Goal: Information Seeking & Learning: Learn about a topic

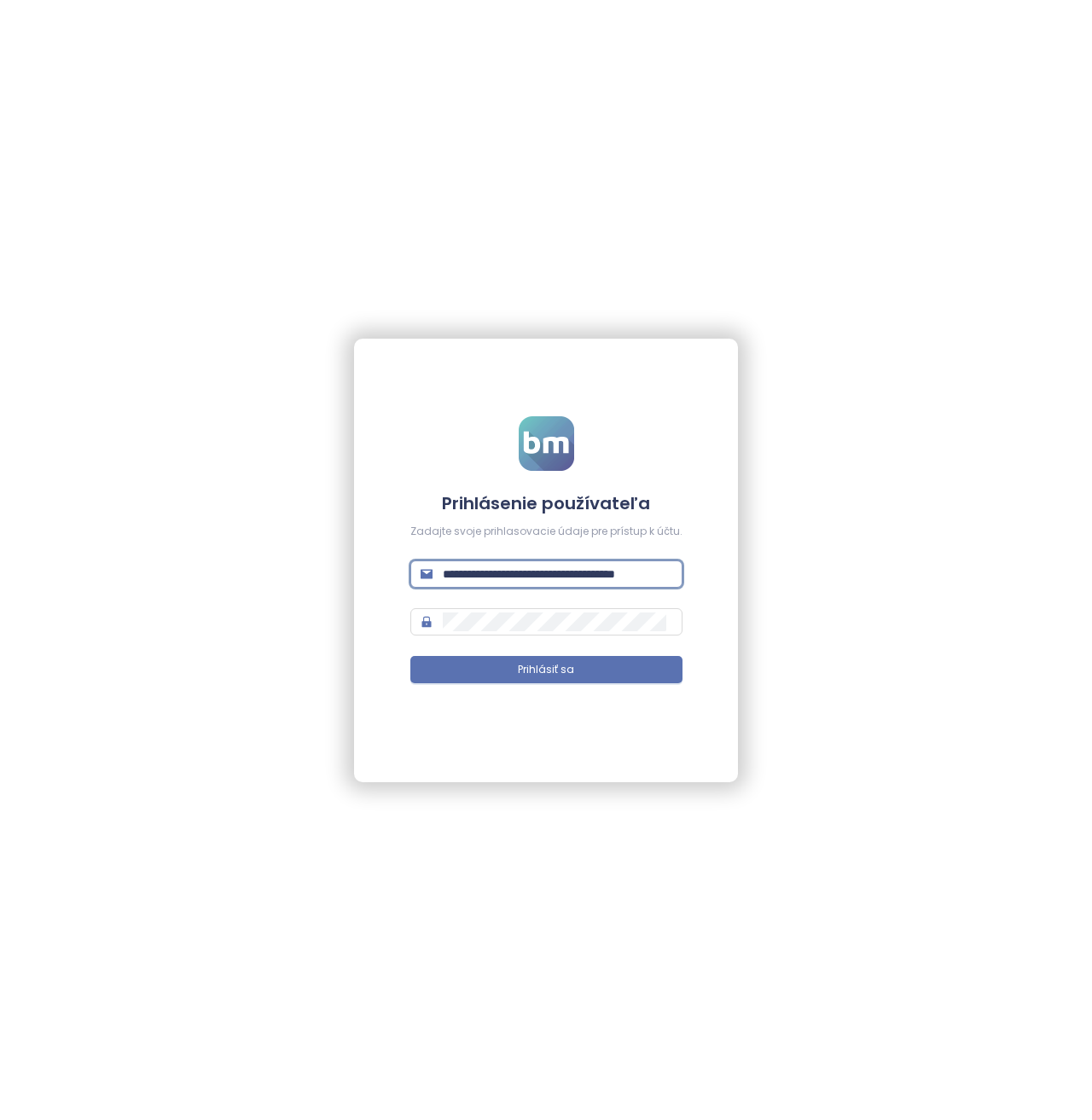
click at [548, 567] on input "**********" at bounding box center [557, 574] width 229 height 19
type input "**********"
click at [410, 656] on button "Prihlásiť sa" at bounding box center [546, 670] width 273 height 28
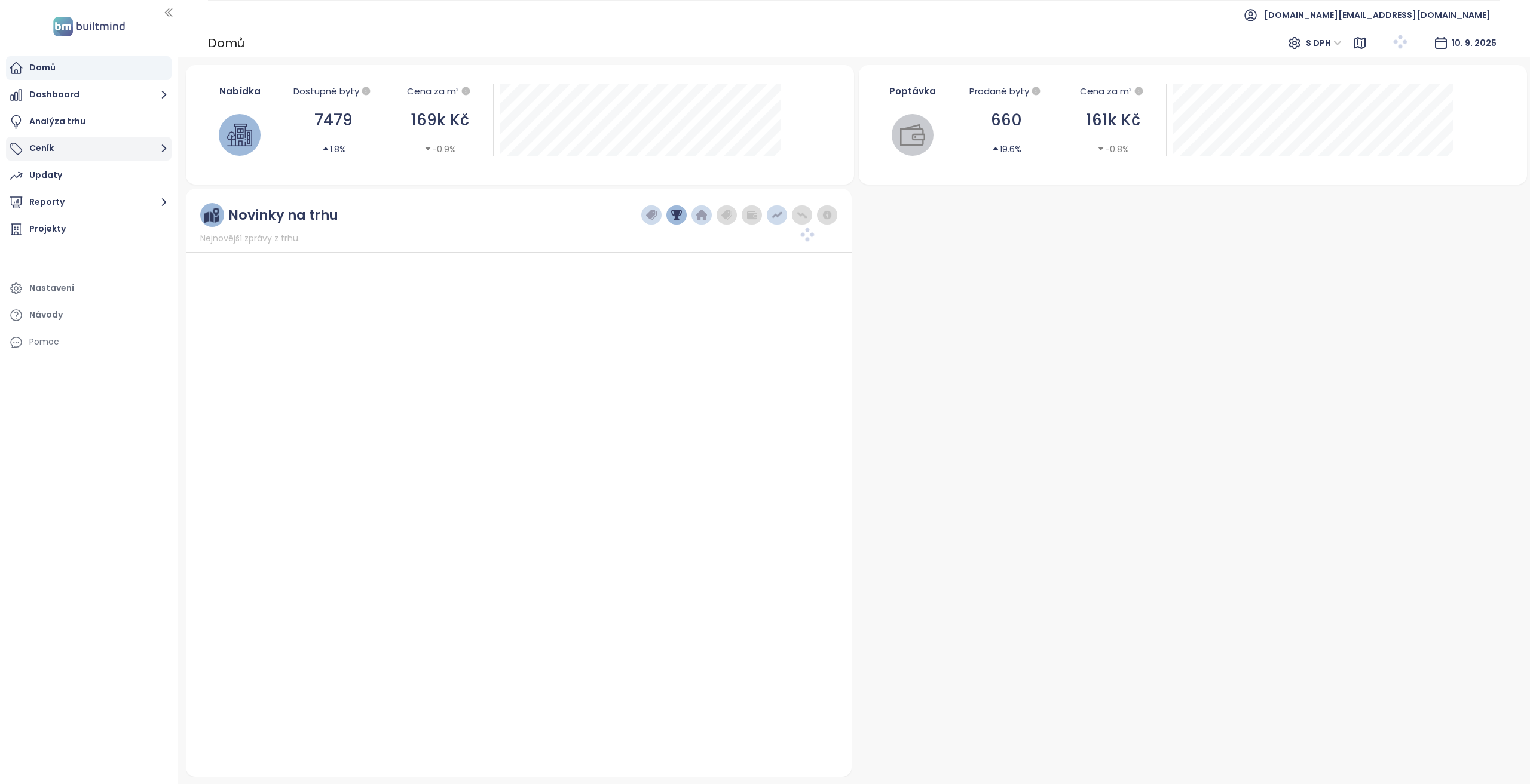
click at [85, 154] on button "Ceník" at bounding box center [89, 149] width 165 height 24
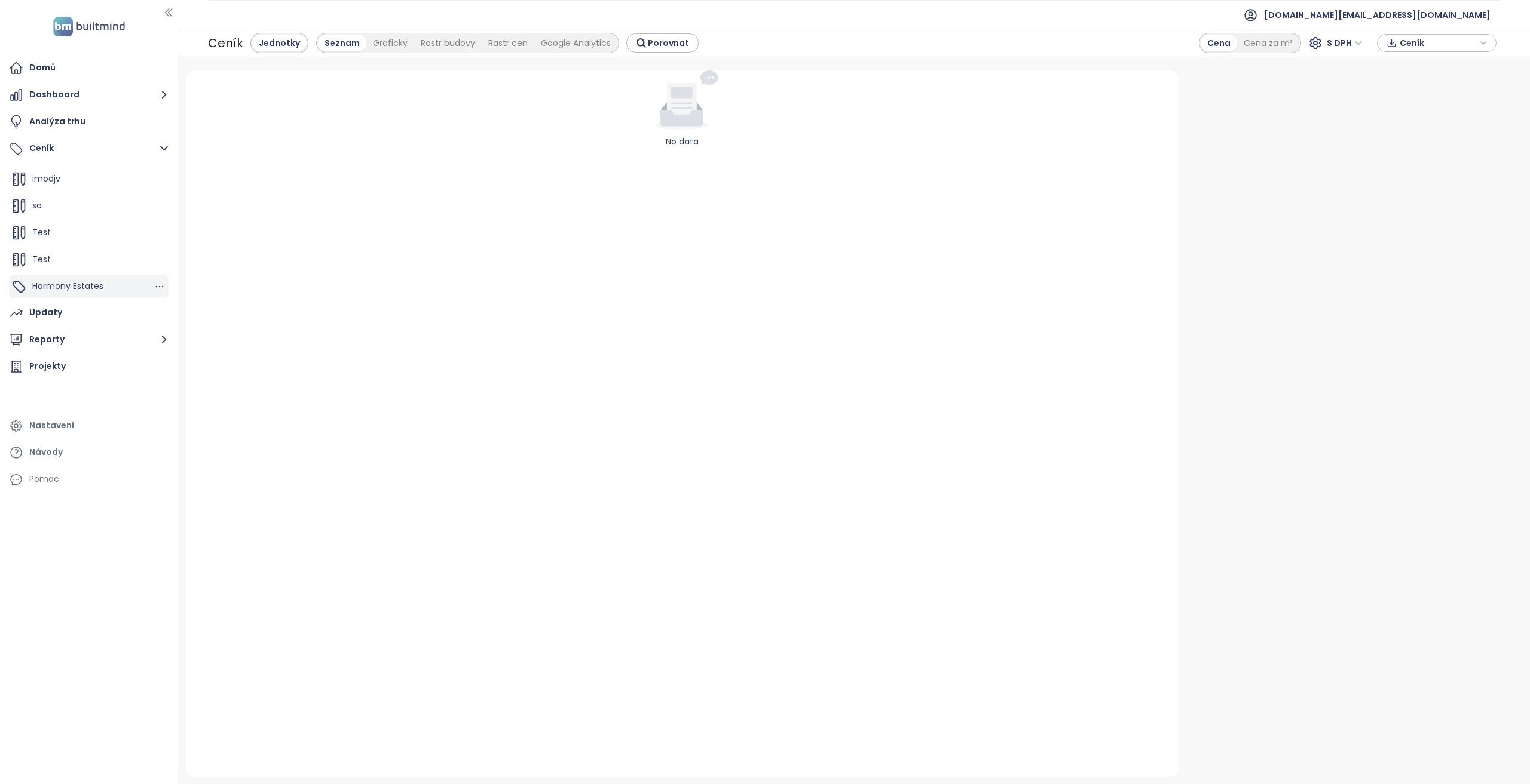
scroll to position [54, 0]
click at [1382, 23] on span "builtmind.cz@builtmind.com" at bounding box center [1377, 15] width 227 height 29
click at [1383, 41] on li "Odhlásit se" at bounding box center [1418, 48] width 141 height 24
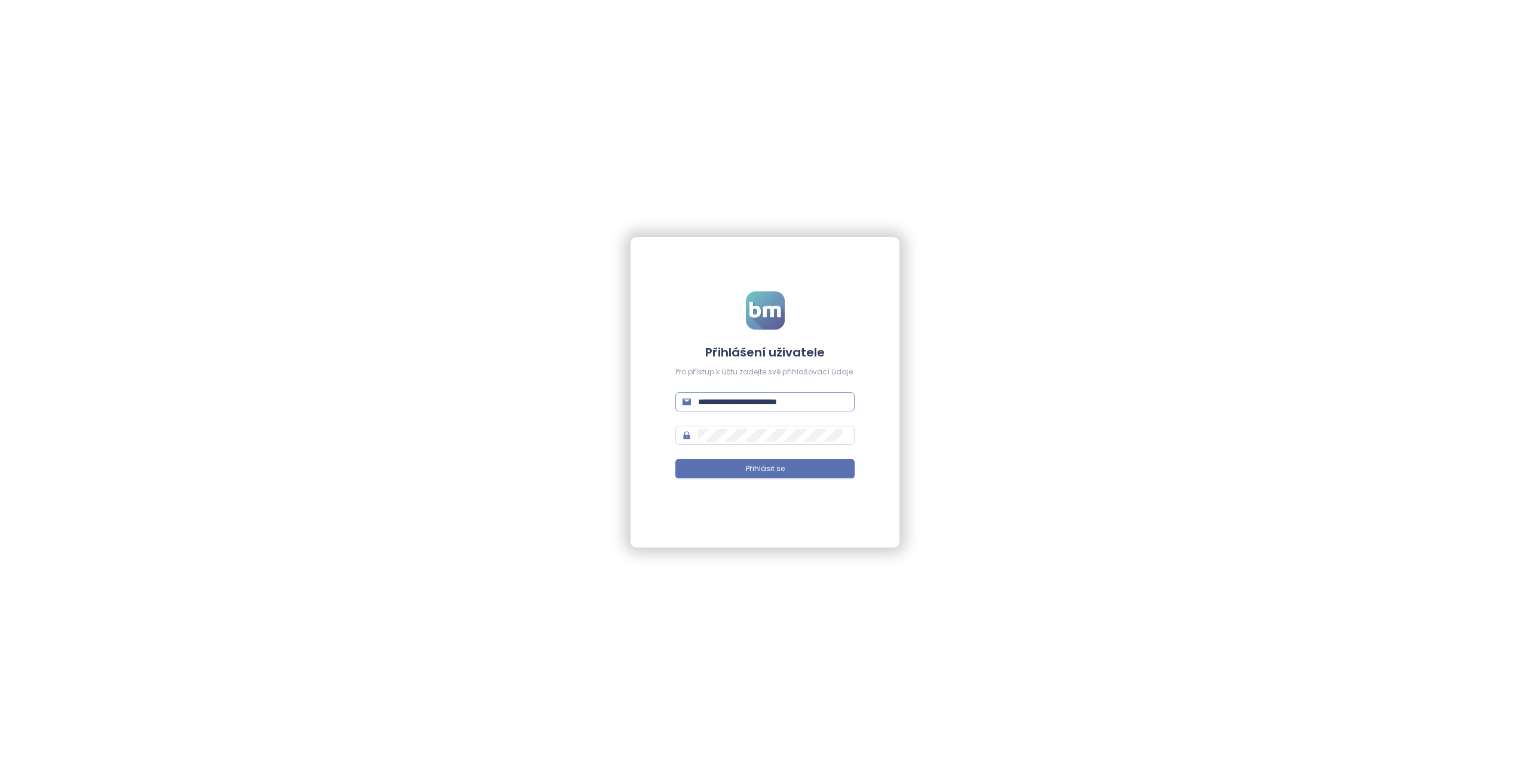
click at [749, 414] on form "**********" at bounding box center [765, 392] width 179 height 201
click at [753, 403] on input "**********" at bounding box center [773, 402] width 150 height 13
click at [755, 403] on input "**********" at bounding box center [773, 402] width 150 height 13
type input "**********"
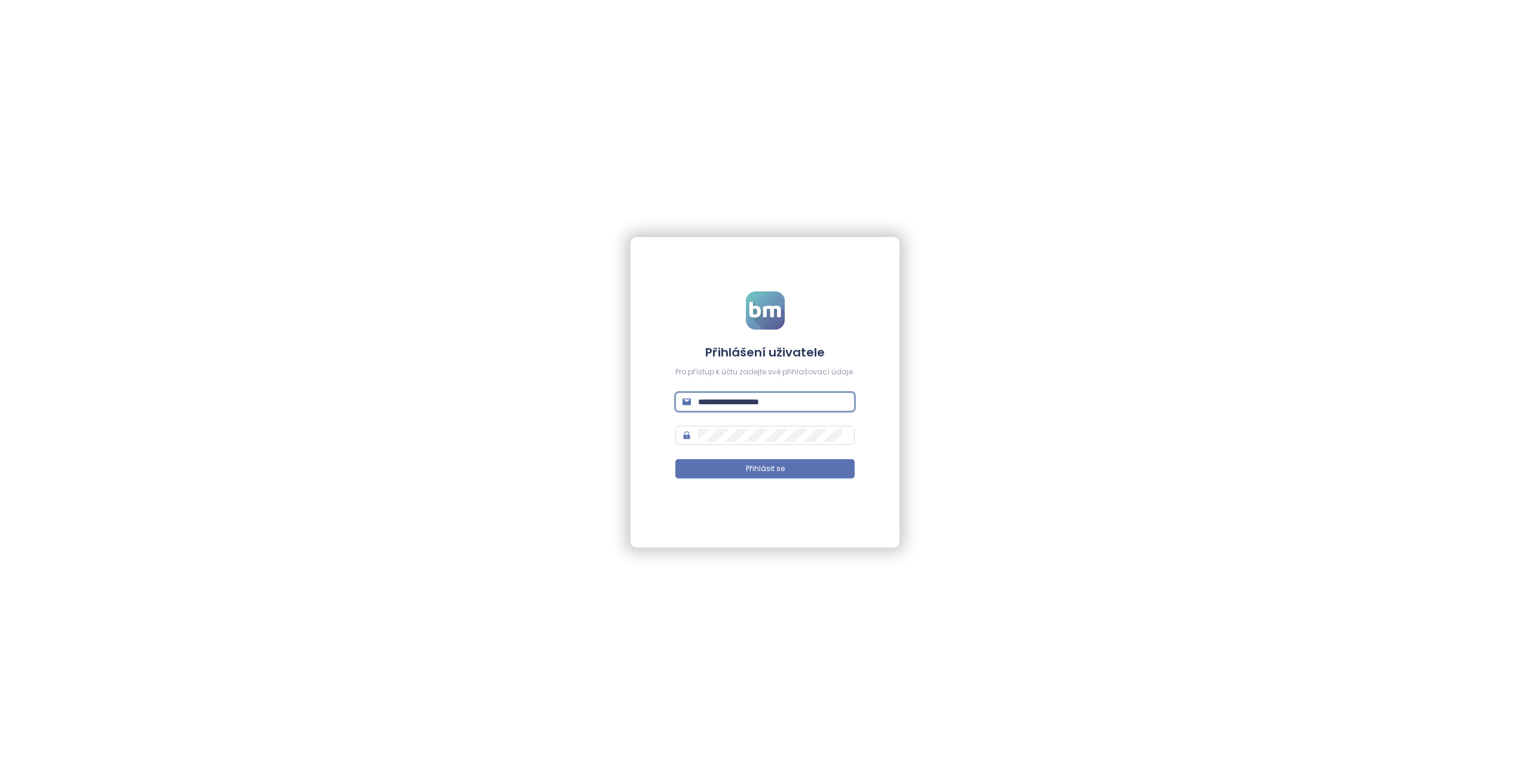
click at [675, 460] on button "Přihlásit se" at bounding box center [765, 469] width 179 height 19
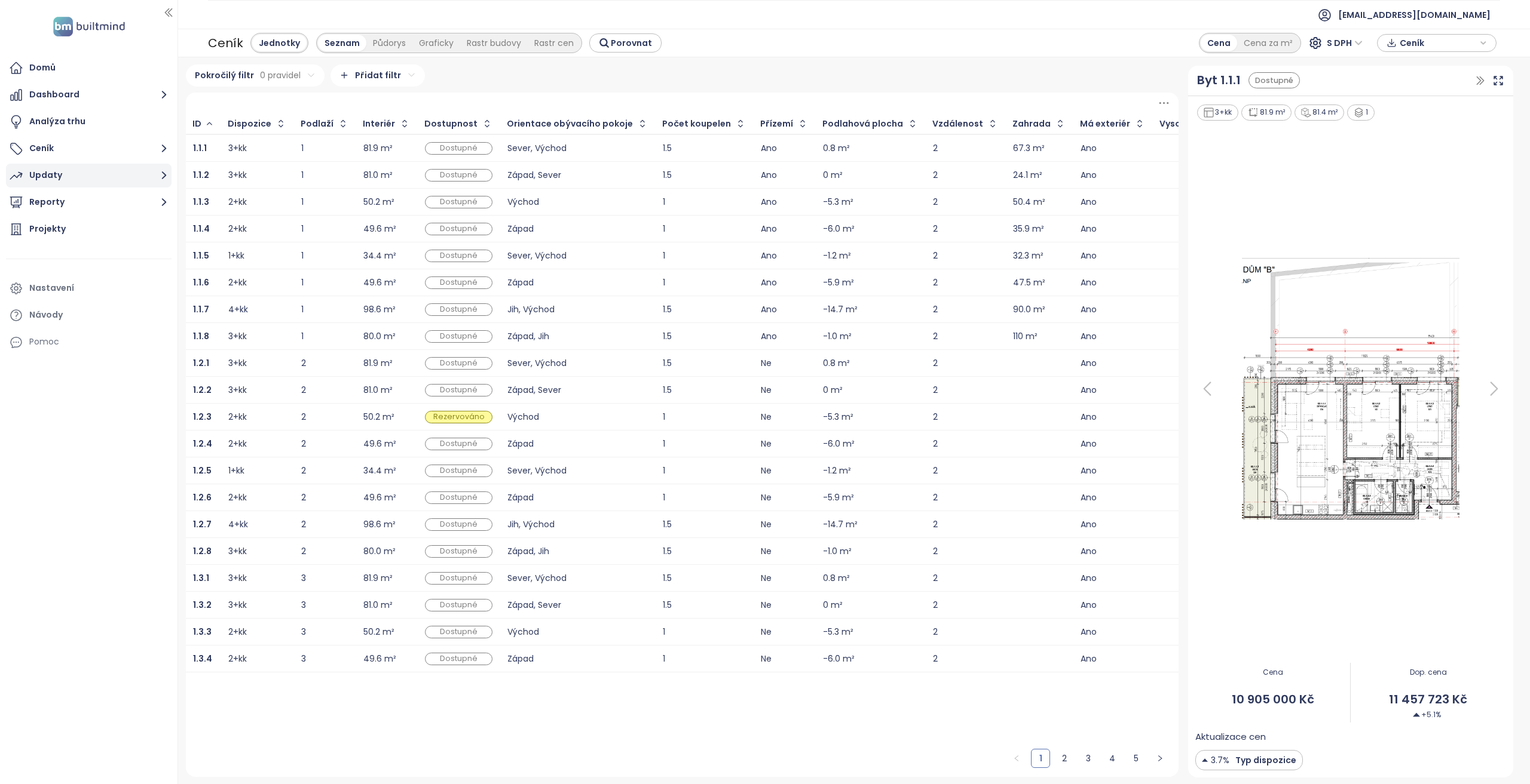
click at [96, 181] on button "Updaty" at bounding box center [89, 176] width 165 height 24
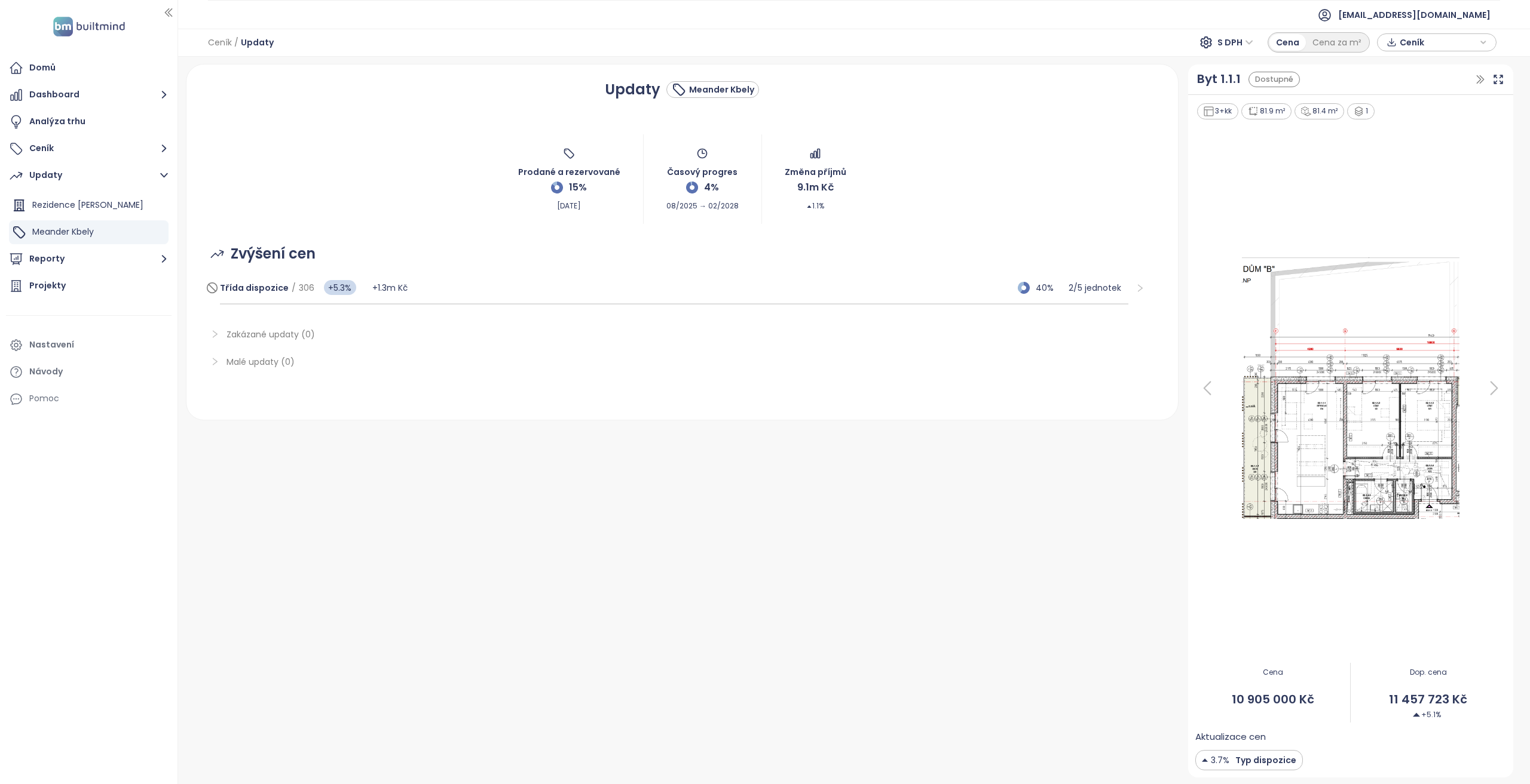
click at [256, 293] on span "Třída dispozice" at bounding box center [254, 287] width 69 height 12
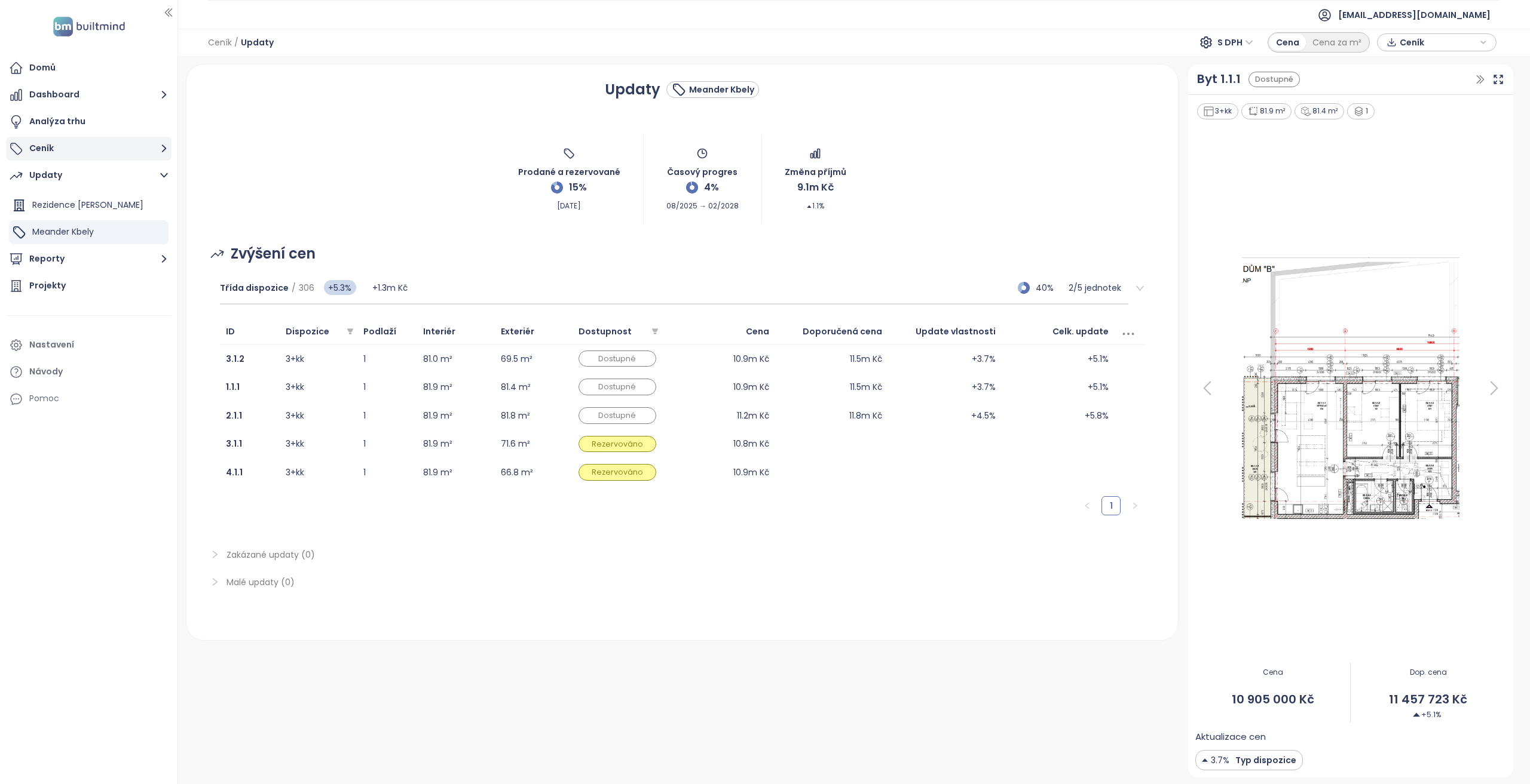
click at [54, 156] on button "Ceník" at bounding box center [89, 149] width 165 height 24
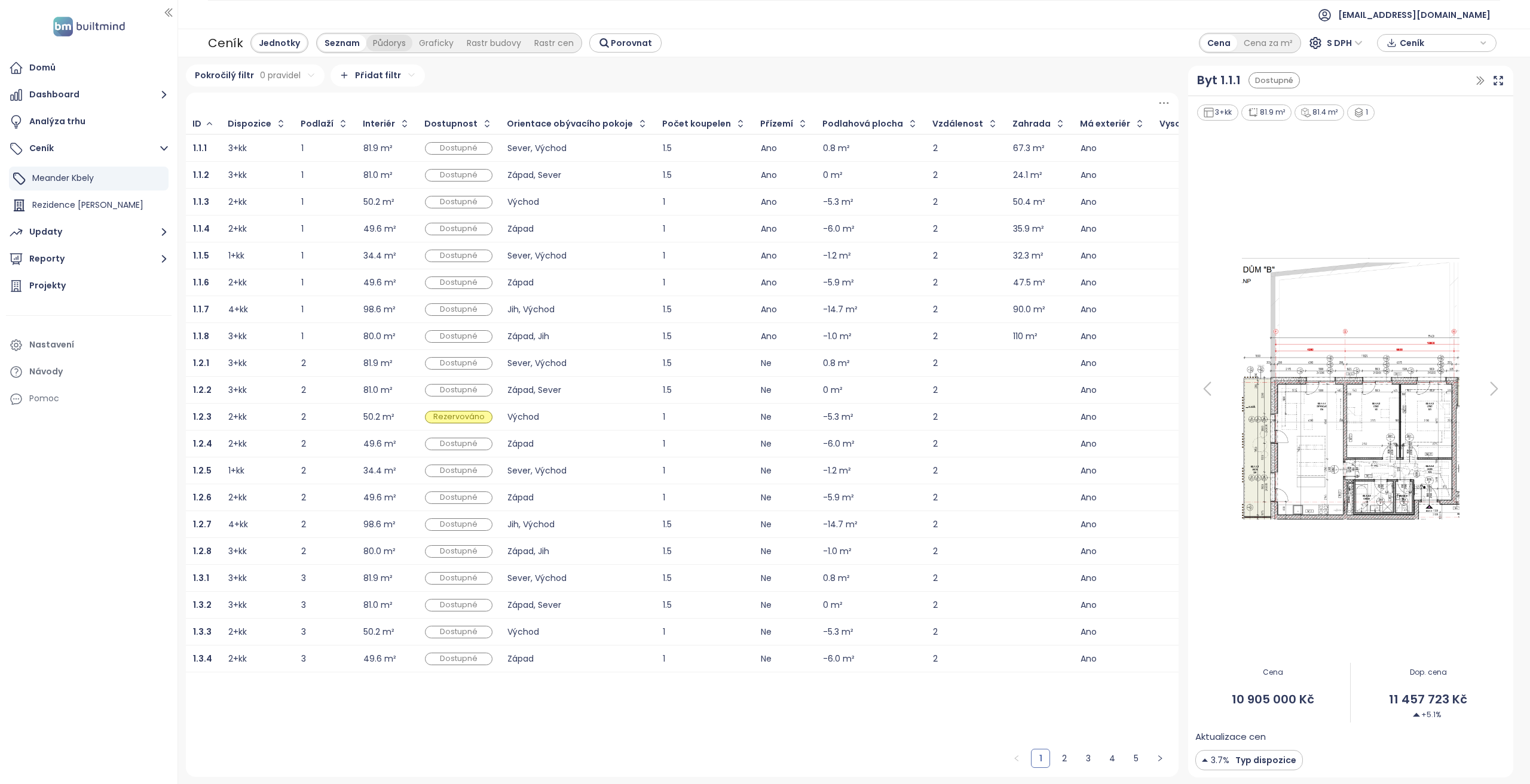
click at [392, 36] on div "Půdorys" at bounding box center [389, 43] width 46 height 17
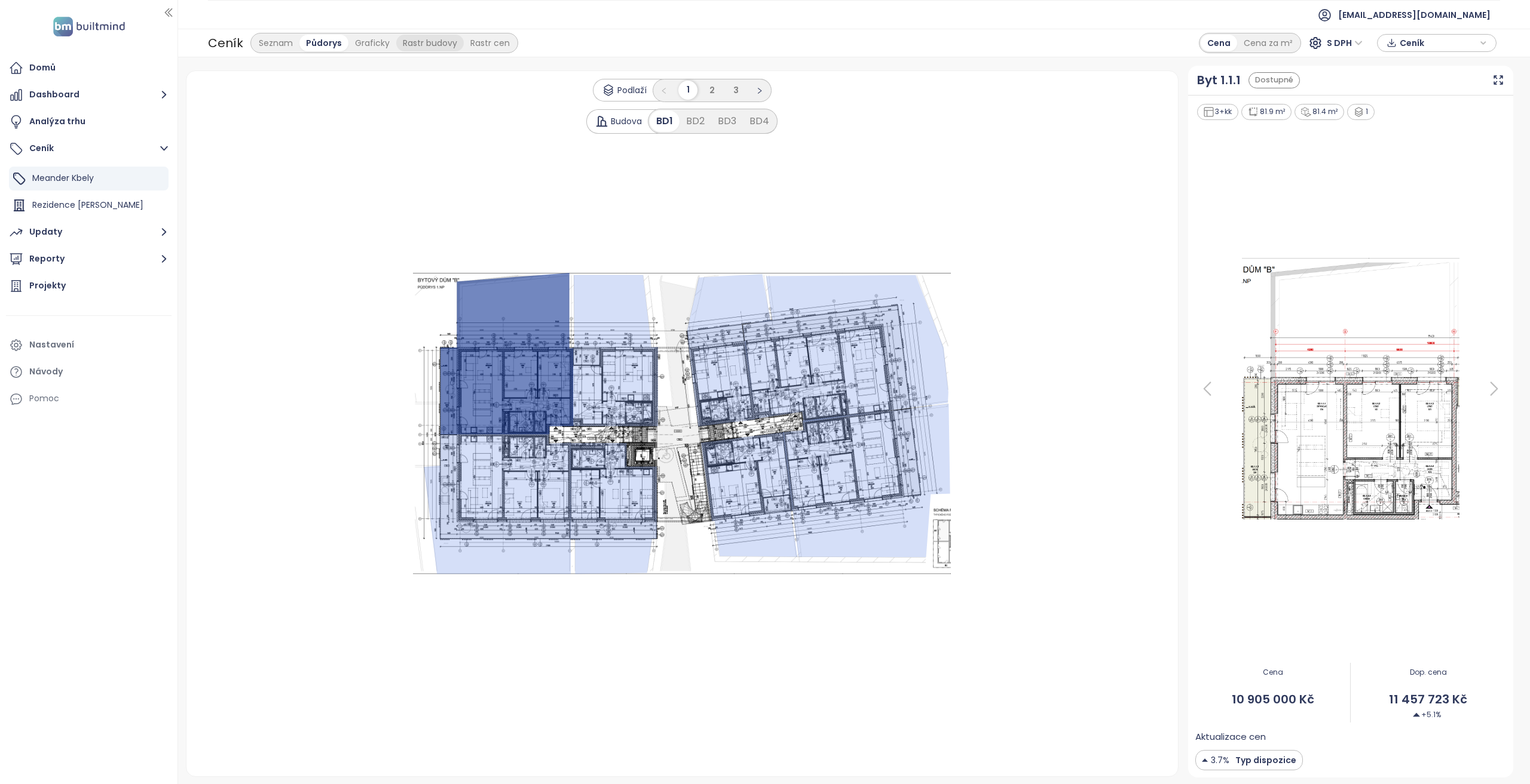
click at [396, 48] on div "Rastr budovy" at bounding box center [430, 43] width 68 height 17
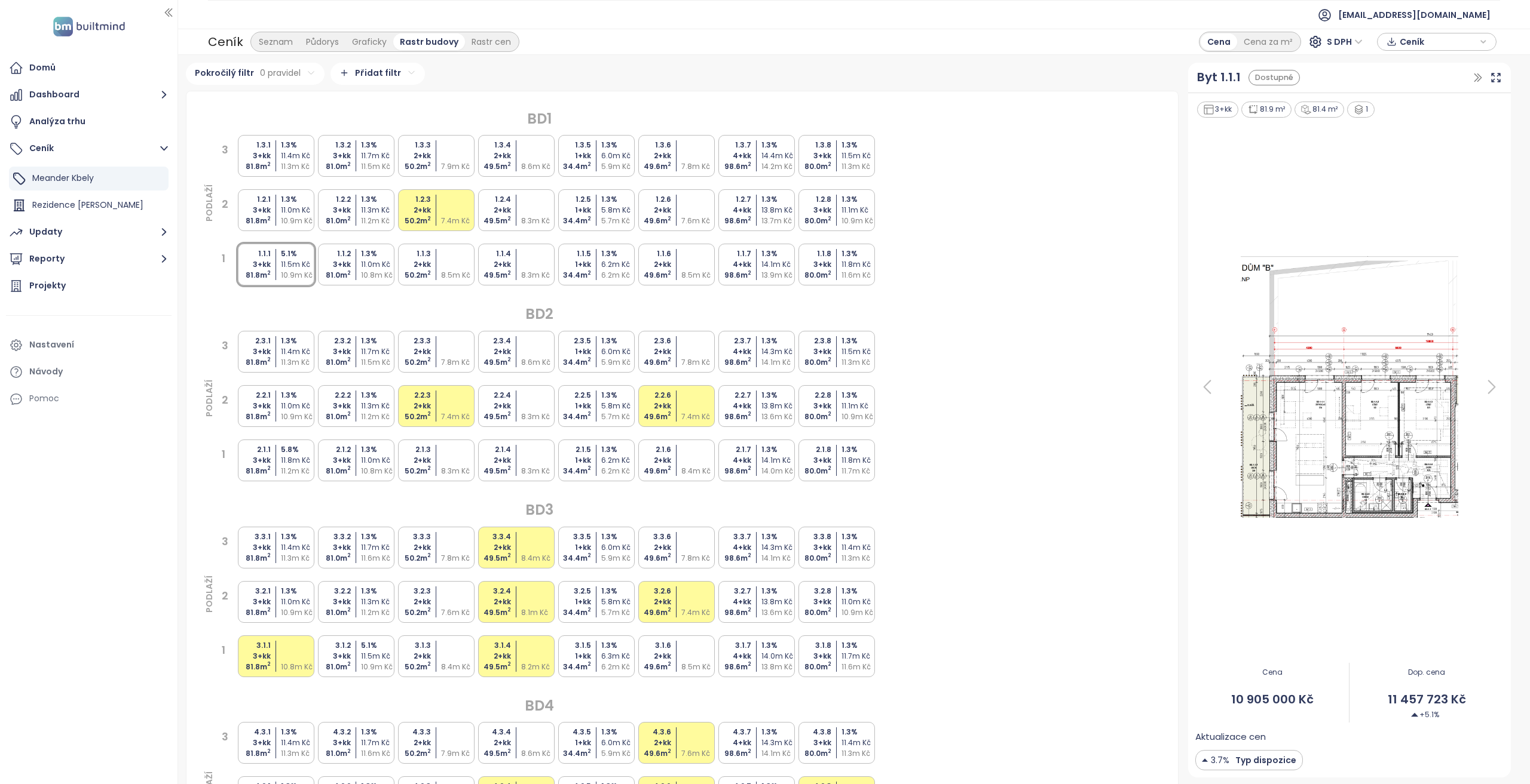
click at [365, 456] on div "11.0m Kč" at bounding box center [378, 461] width 35 height 11
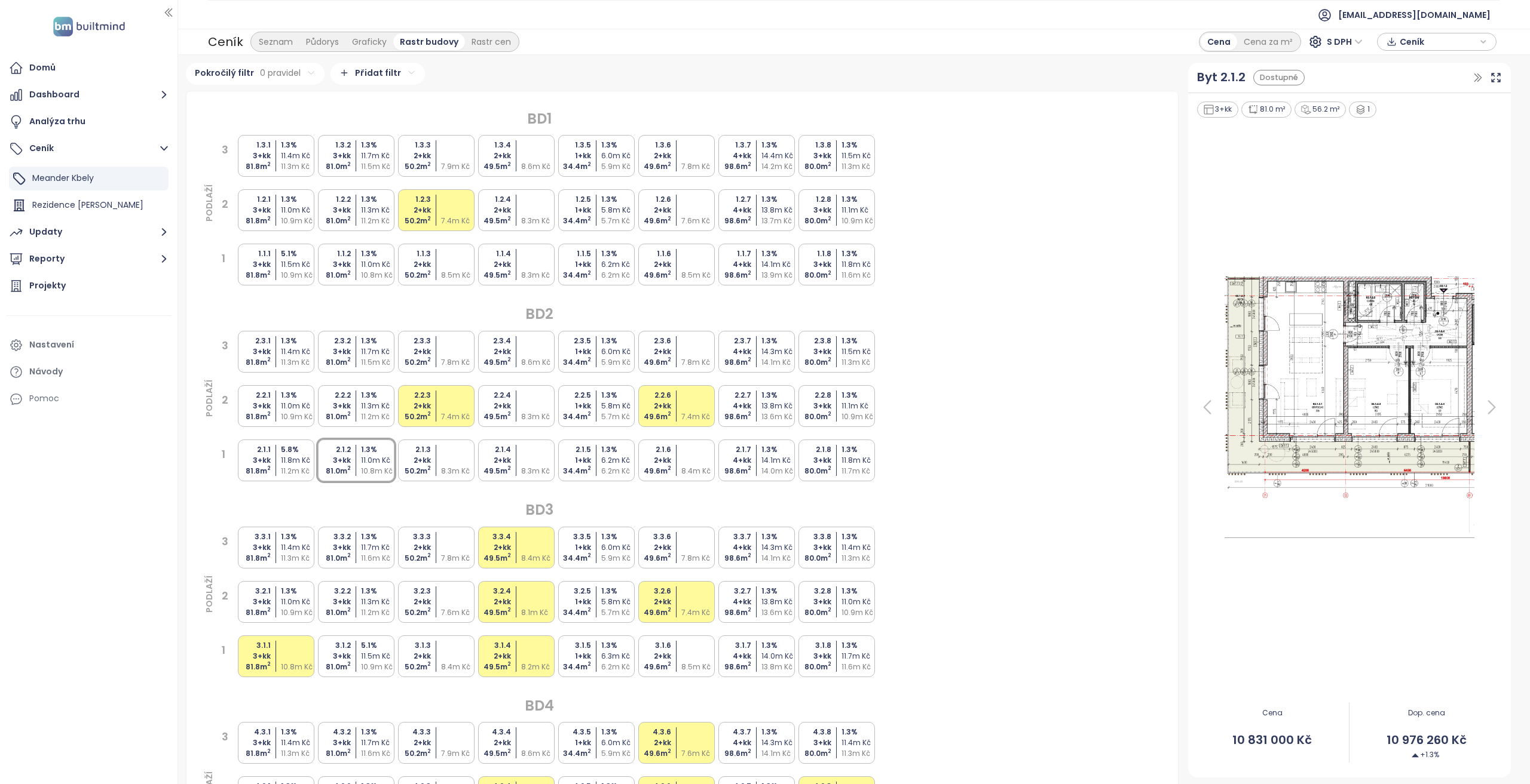
click at [374, 647] on div "5.1 %" at bounding box center [378, 646] width 35 height 11
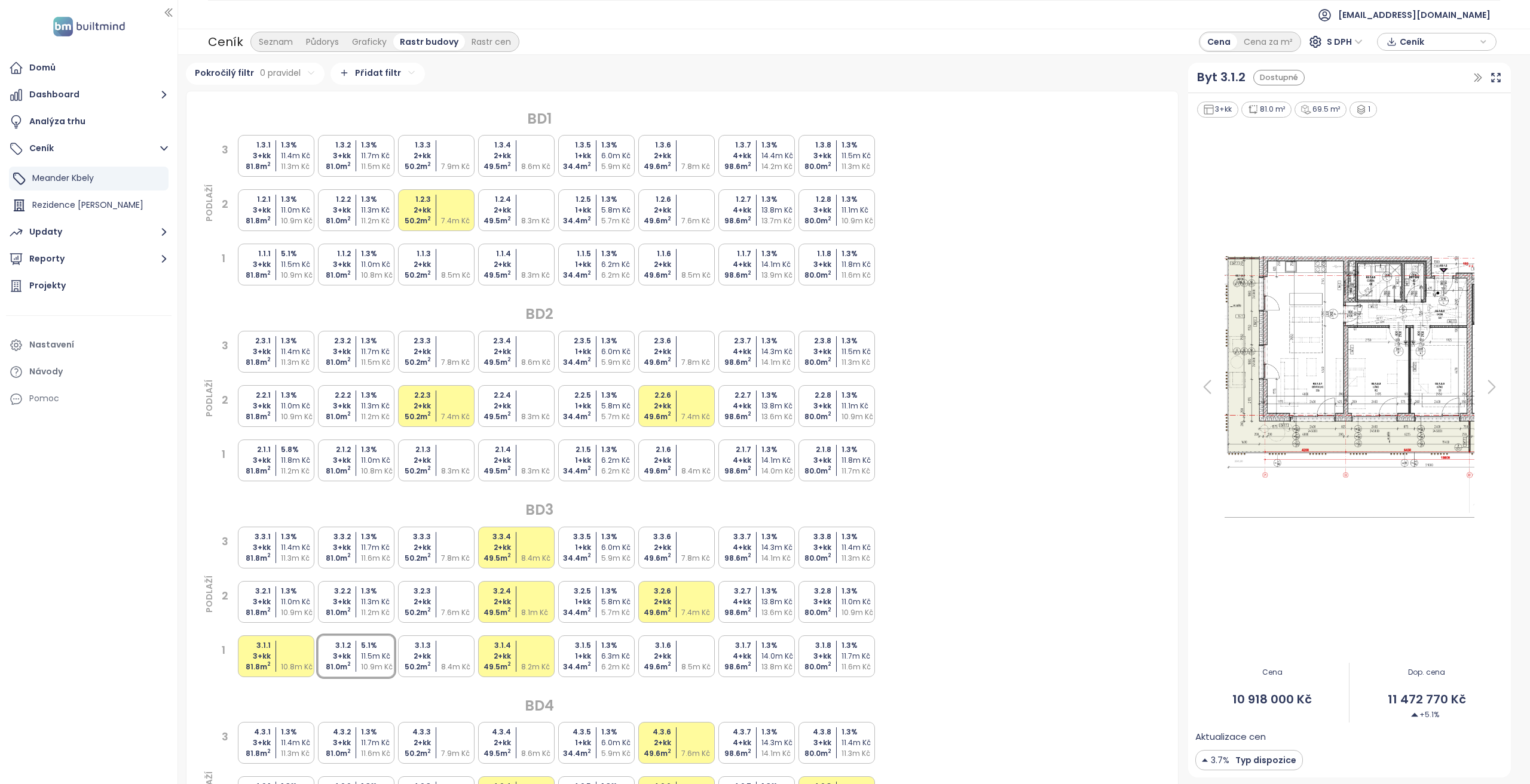
click at [358, 465] on div "2.1.2 3+kk 81.0 m 2 1.3 % 11.0m Kč 10.8m Kč" at bounding box center [356, 460] width 76 height 42
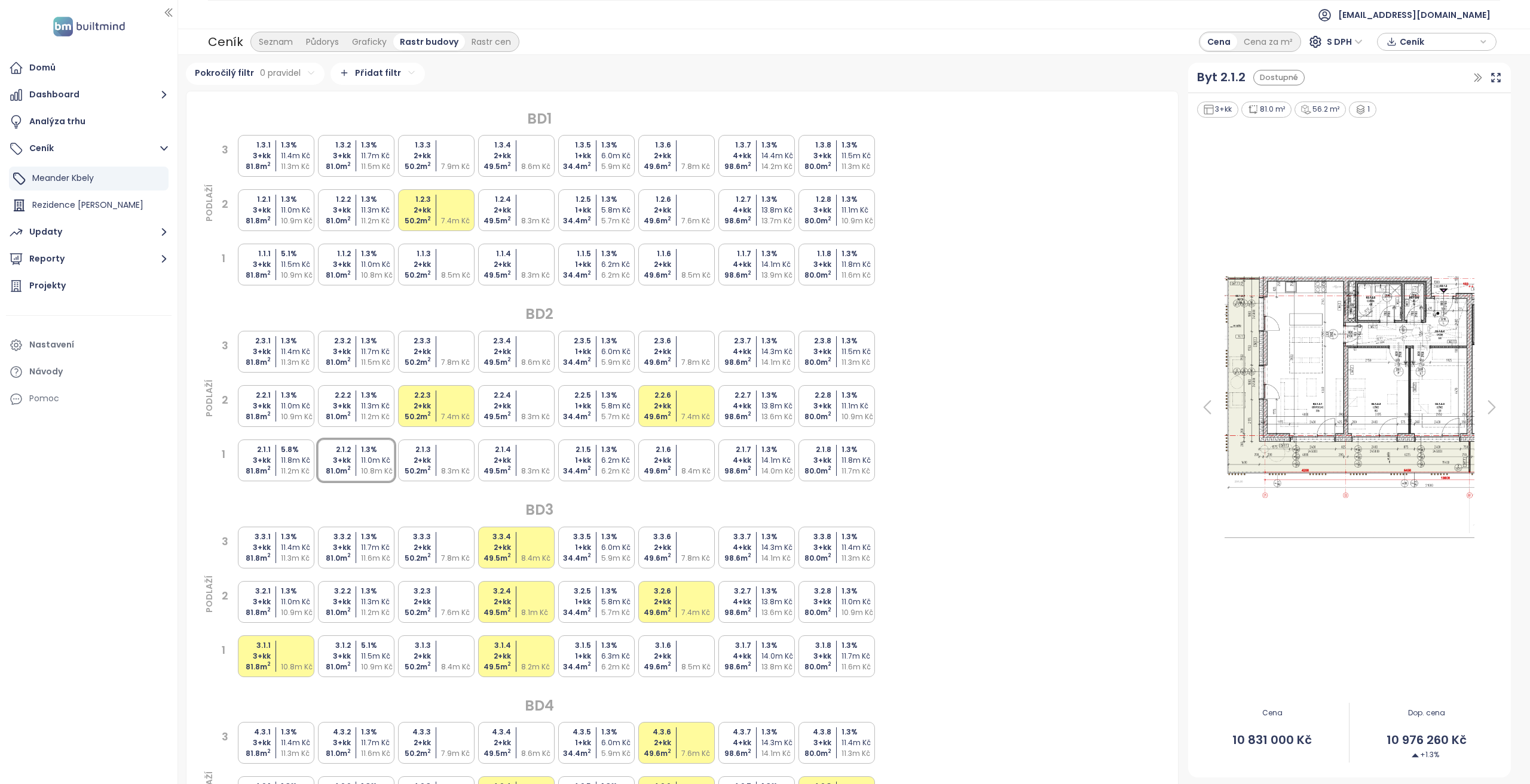
click at [389, 660] on div "11.5m Kč" at bounding box center [378, 657] width 35 height 11
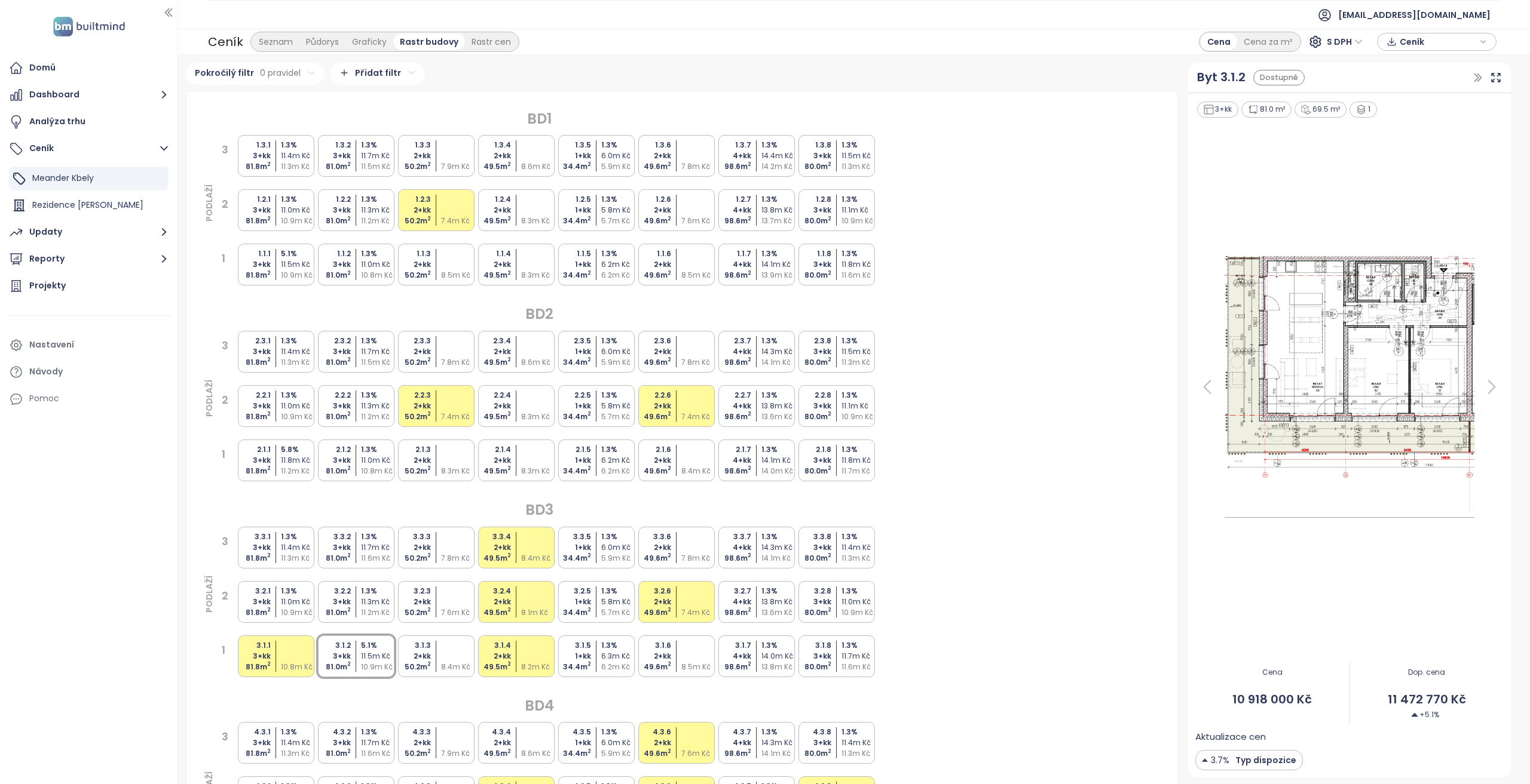
click at [360, 466] on div "2.1.2 3+kk 81.0 m 2 1.3 % 11.0m Kč 10.8m Kč" at bounding box center [356, 460] width 76 height 42
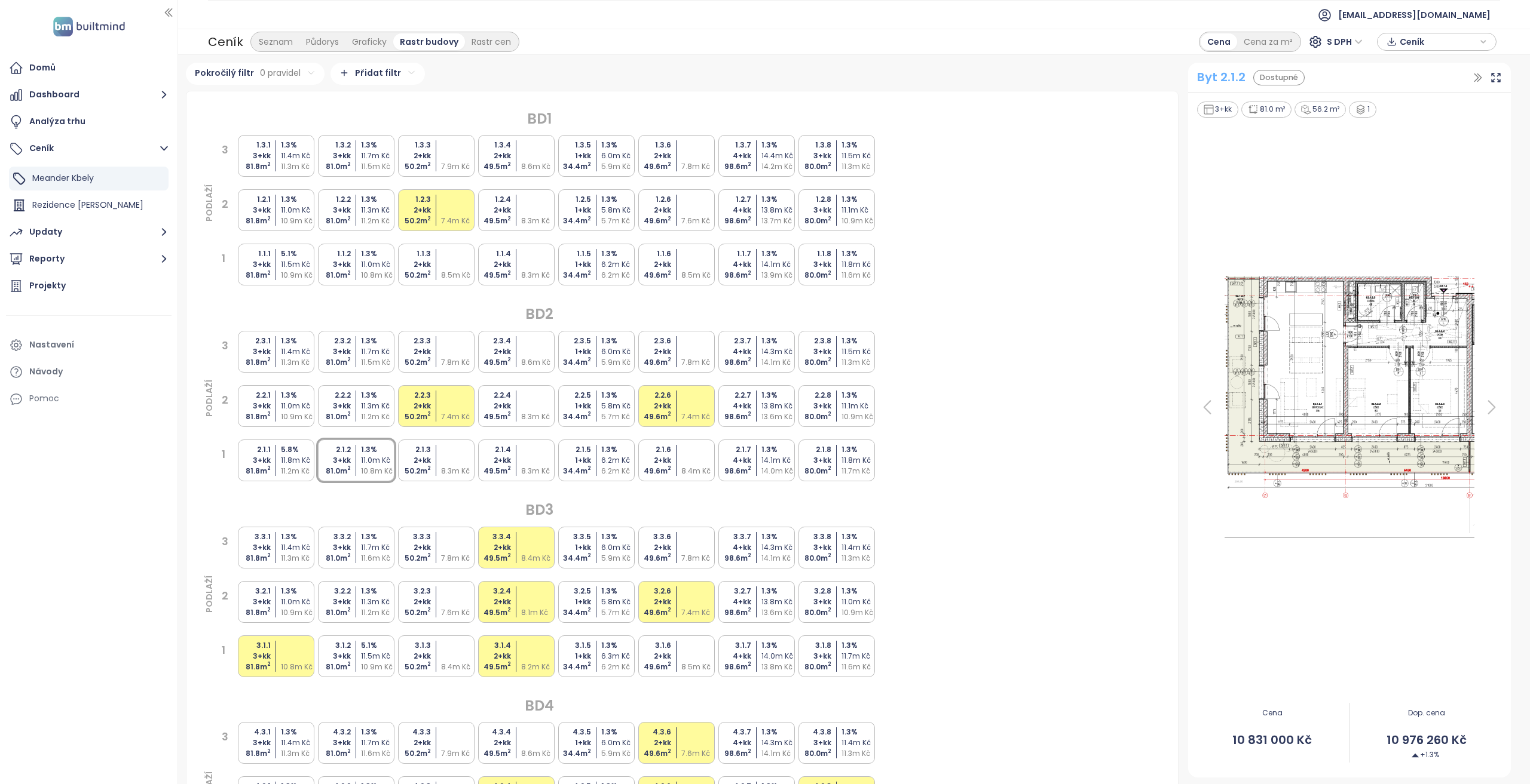
click at [1214, 80] on div "Byt 2.1.2" at bounding box center [1221, 77] width 48 height 19
click at [356, 650] on div "3.1.2 3+kk 81.0 m 2 5.1 % 11.5m Kč 10.9m Kč" at bounding box center [356, 657] width 76 height 42
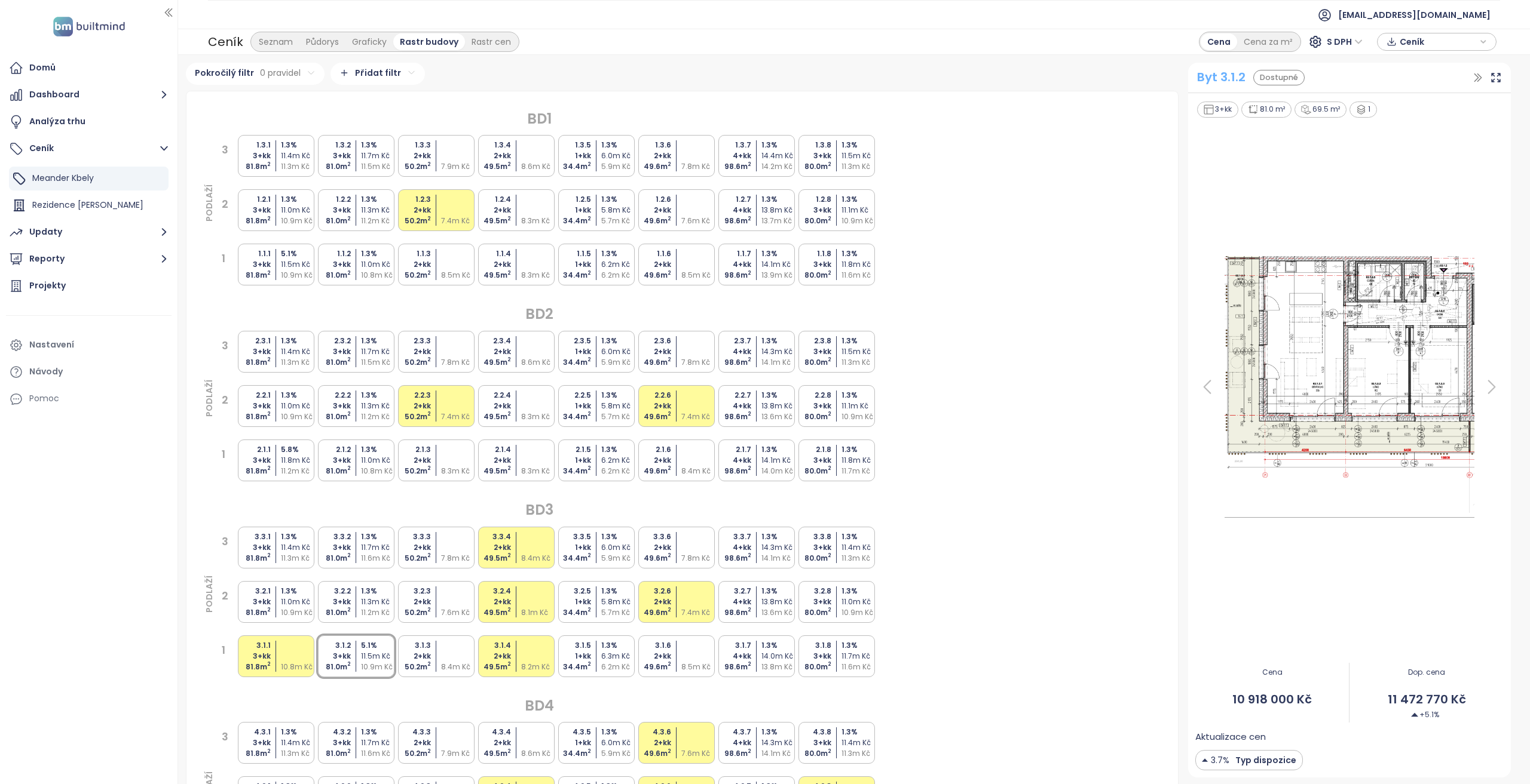
click at [1226, 80] on div "Byt 3.1.2" at bounding box center [1221, 77] width 48 height 19
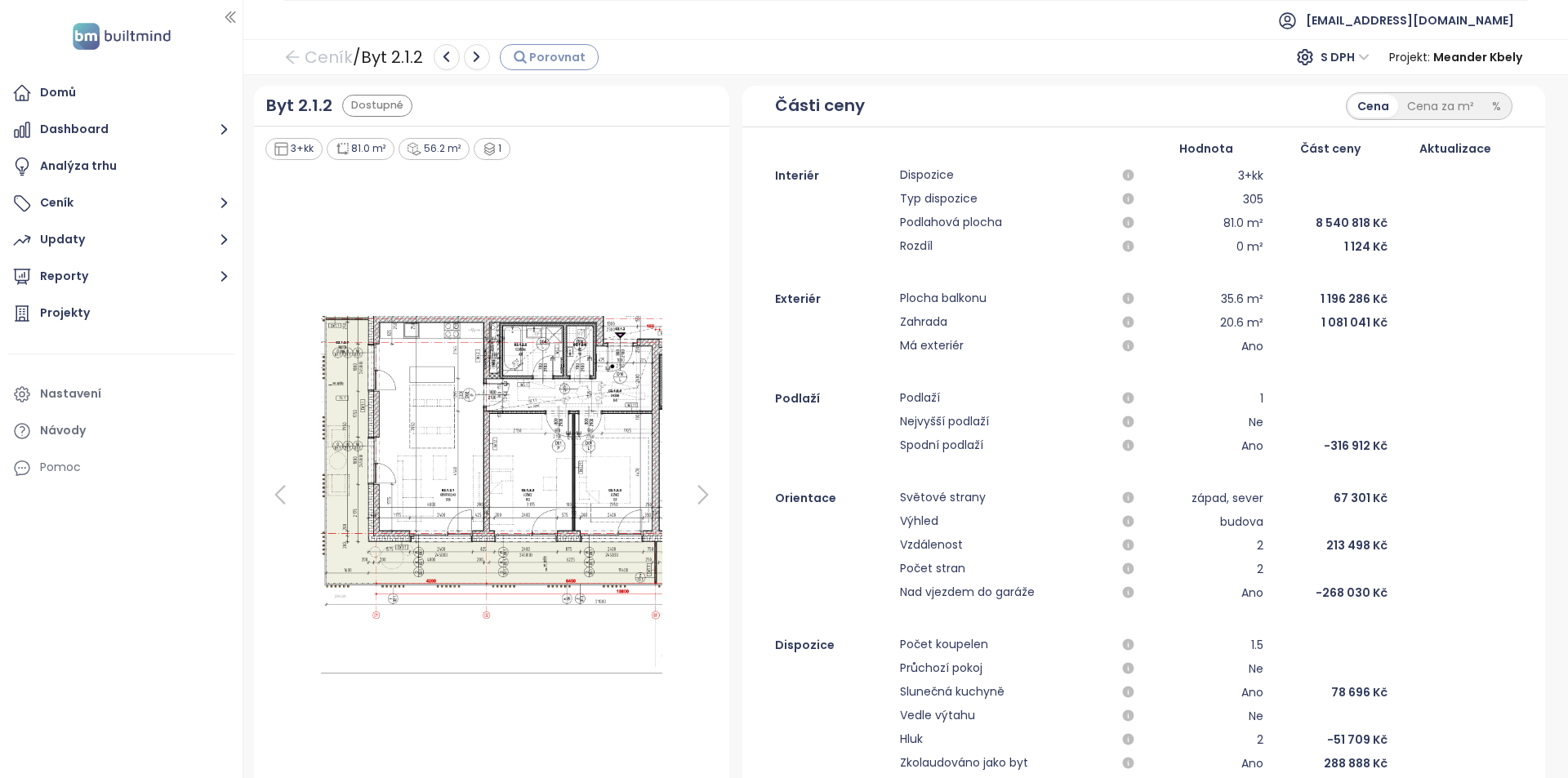
click at [525, 61] on icon "button" at bounding box center [519, 57] width 10 height 10
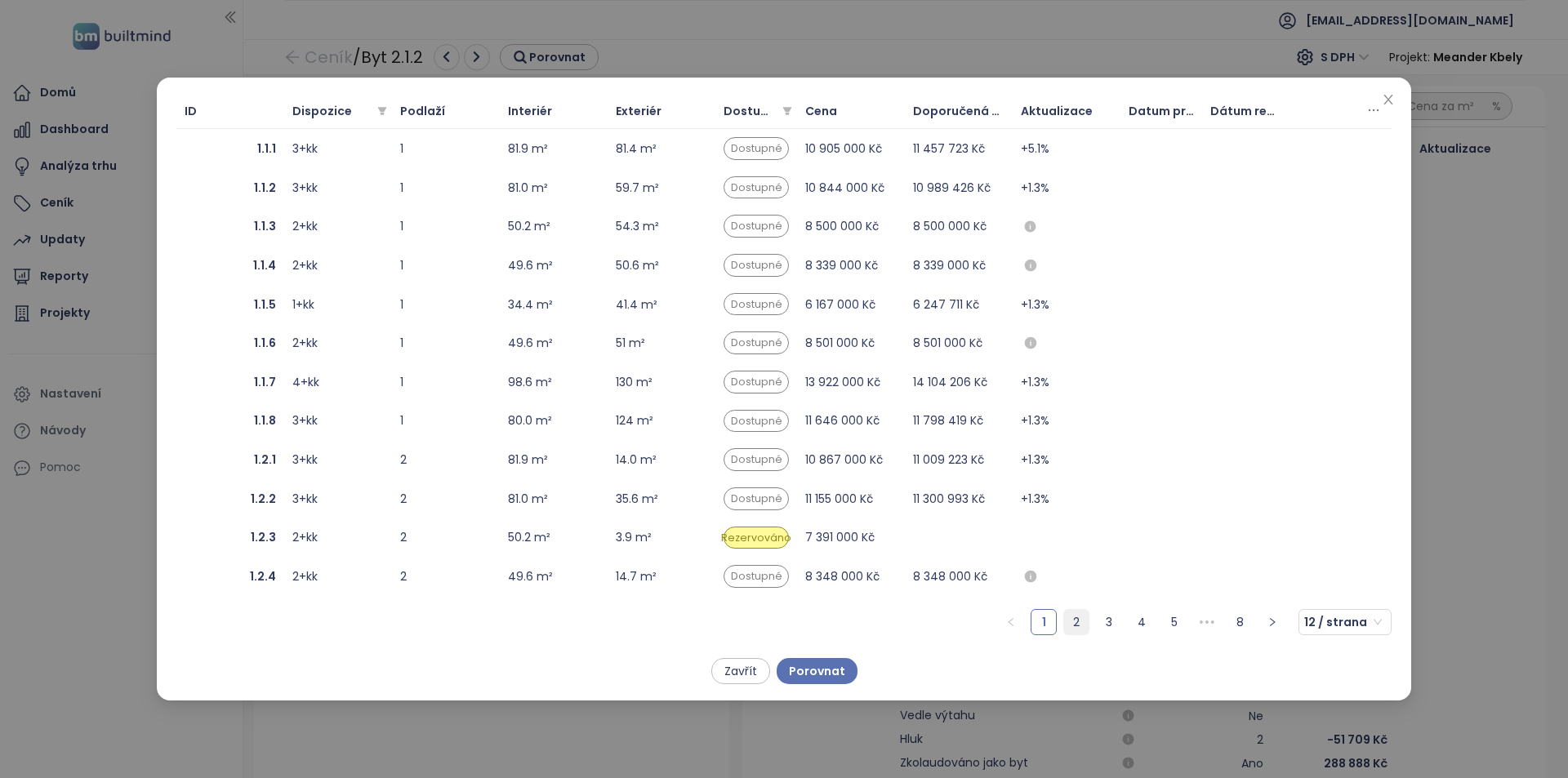
click at [1088, 630] on link "2" at bounding box center [1076, 623] width 24 height 24
click at [1132, 612] on link "4" at bounding box center [1141, 623] width 24 height 24
click at [1143, 629] on link "5" at bounding box center [1141, 623] width 24 height 24
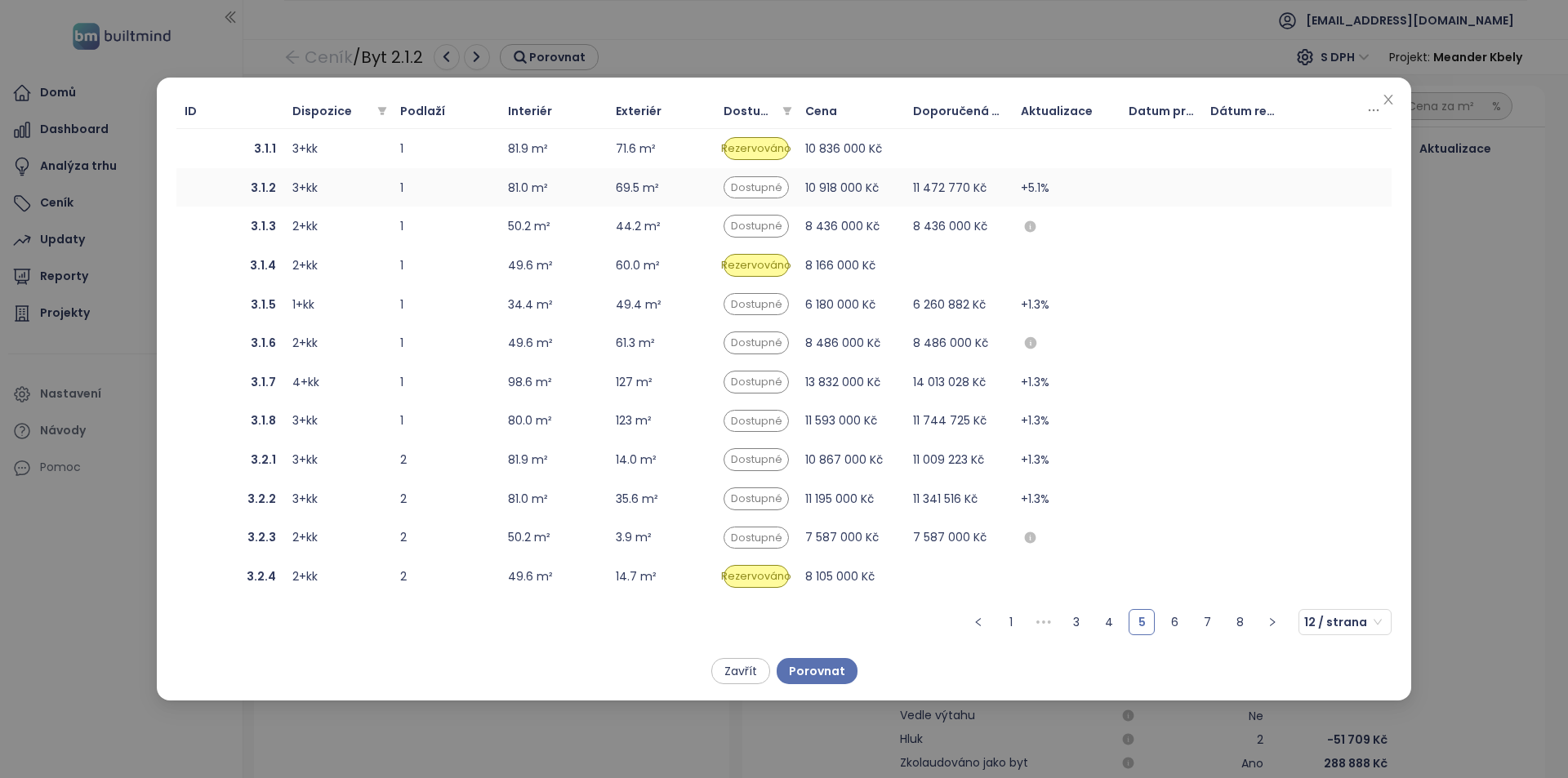
click at [235, 193] on span "3.1.2" at bounding box center [230, 187] width 91 height 18
click at [838, 676] on span "Porovnat" at bounding box center [817, 671] width 57 height 18
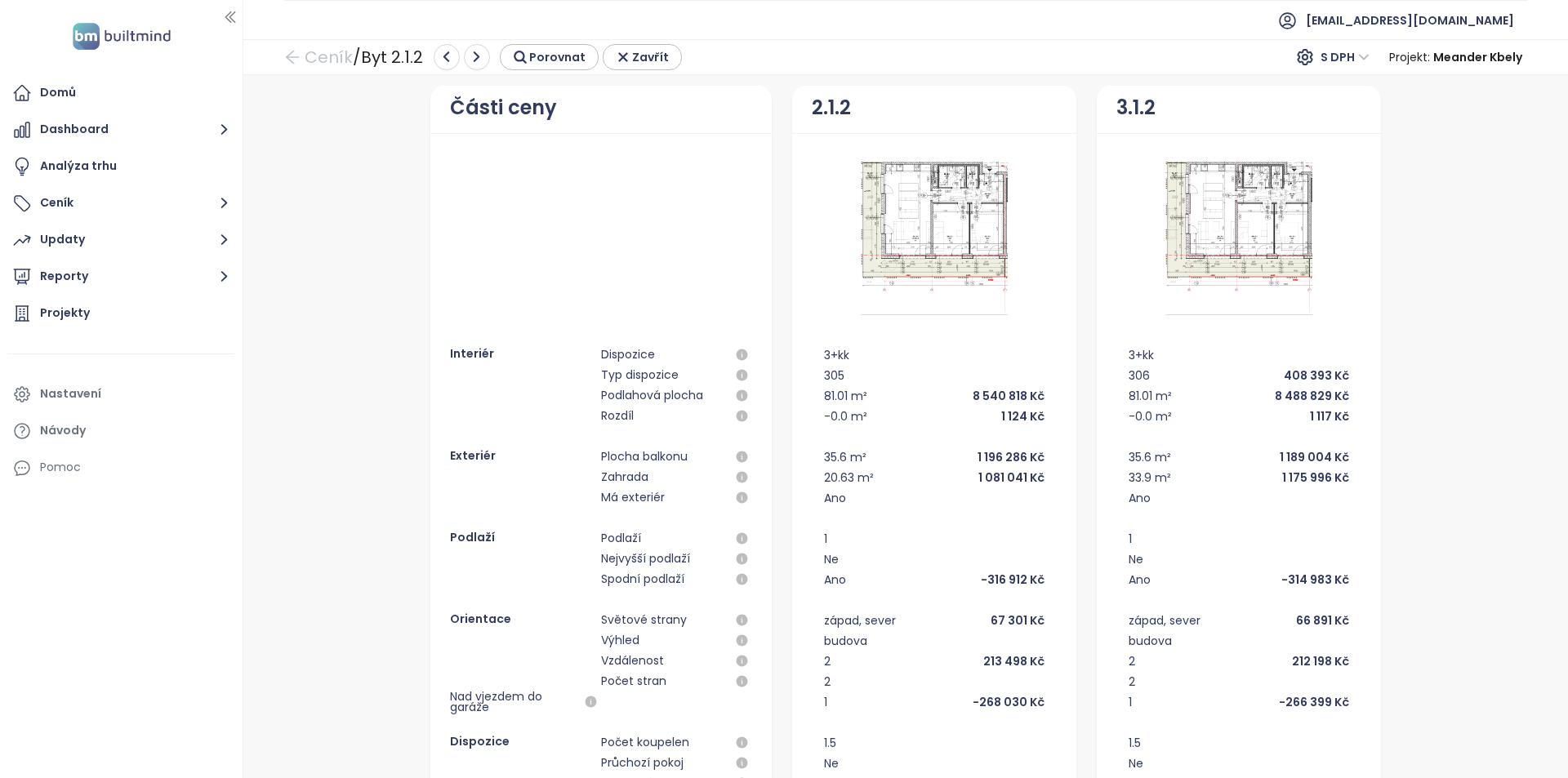
click at [920, 201] on img at bounding box center [934, 237] width 183 height 163
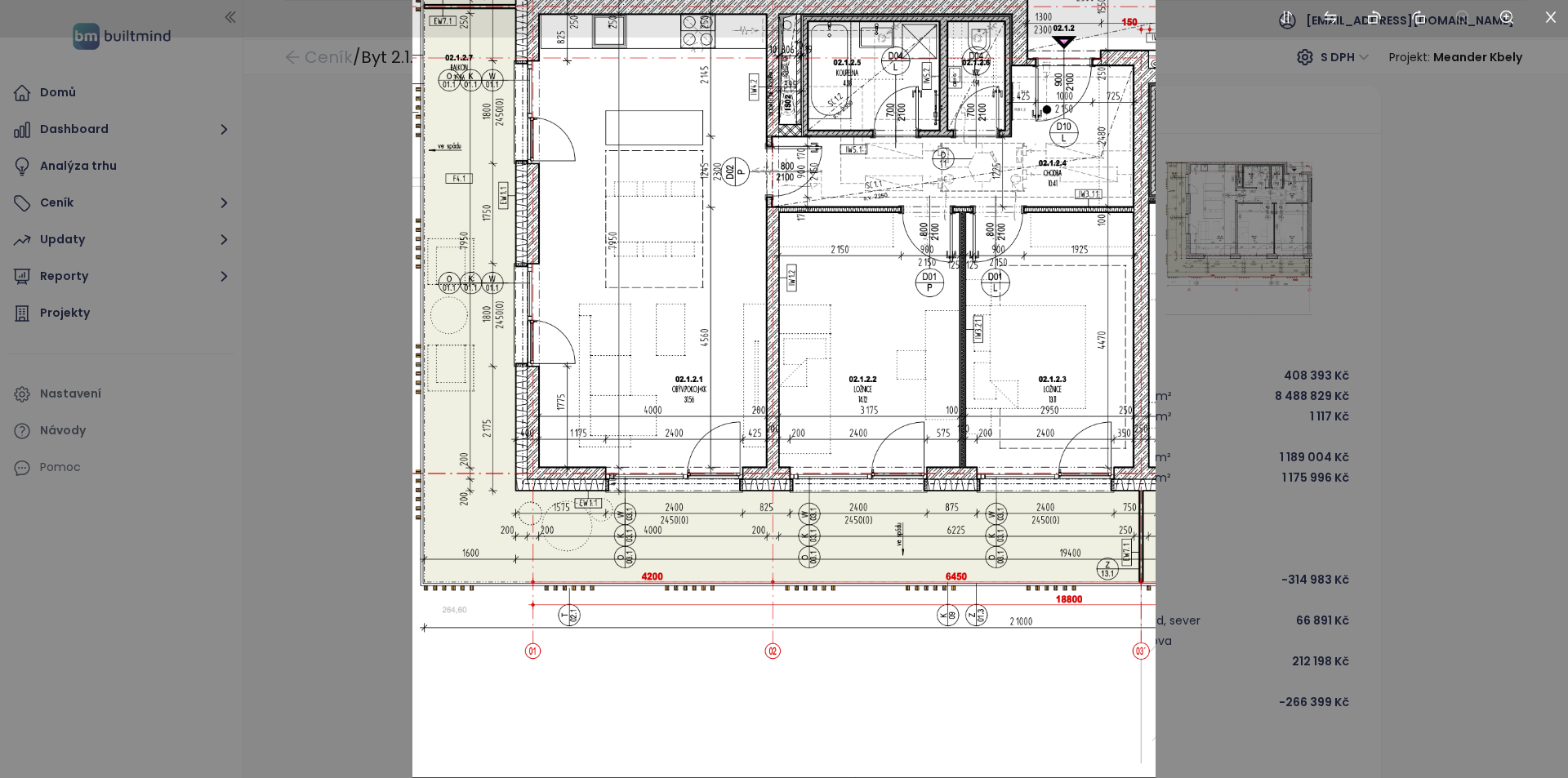
click at [1330, 237] on div at bounding box center [784, 389] width 1568 height 778
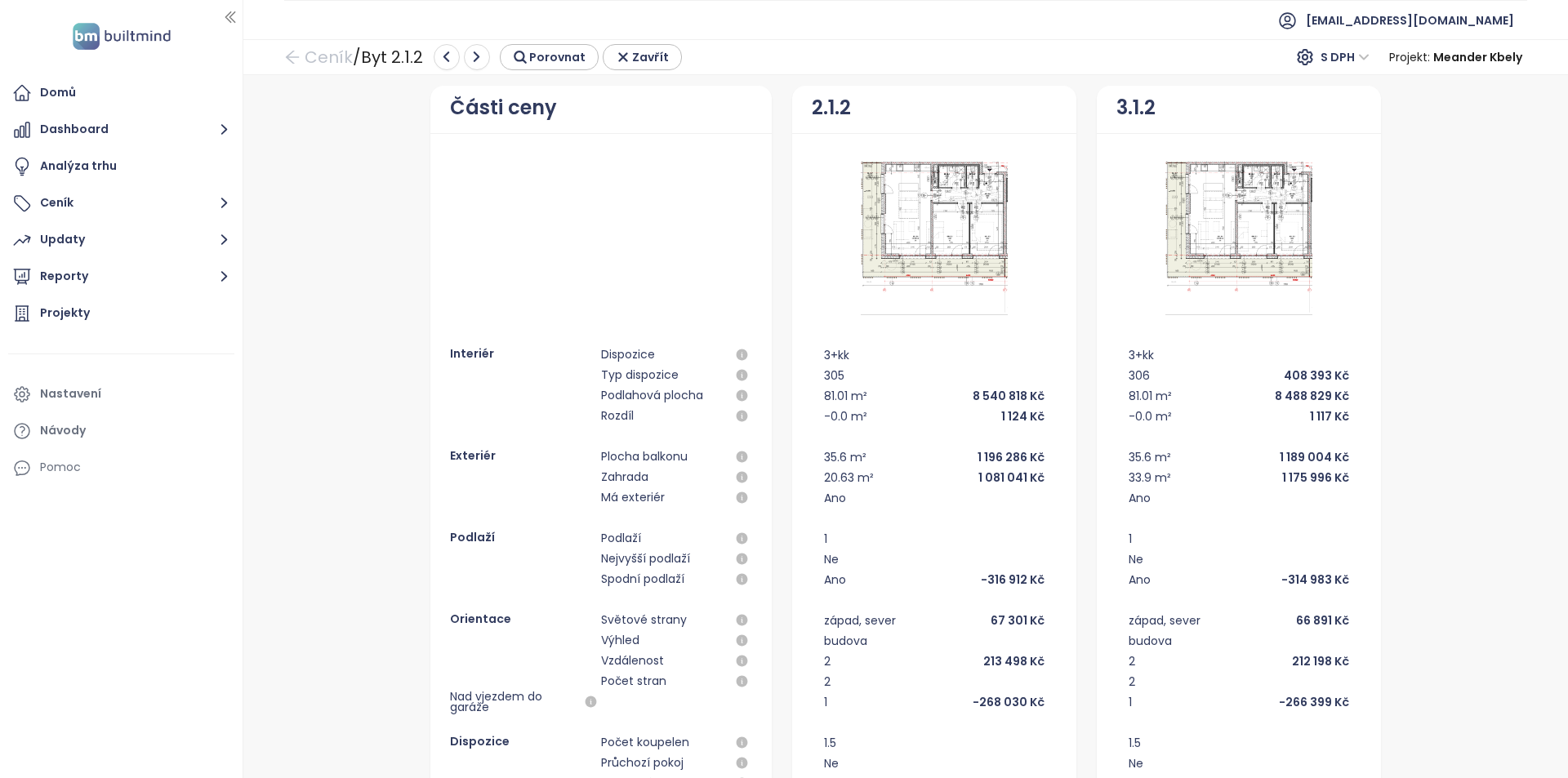
drag, startPoint x: 1279, startPoint y: 566, endPoint x: 1059, endPoint y: 545, distance: 221.0
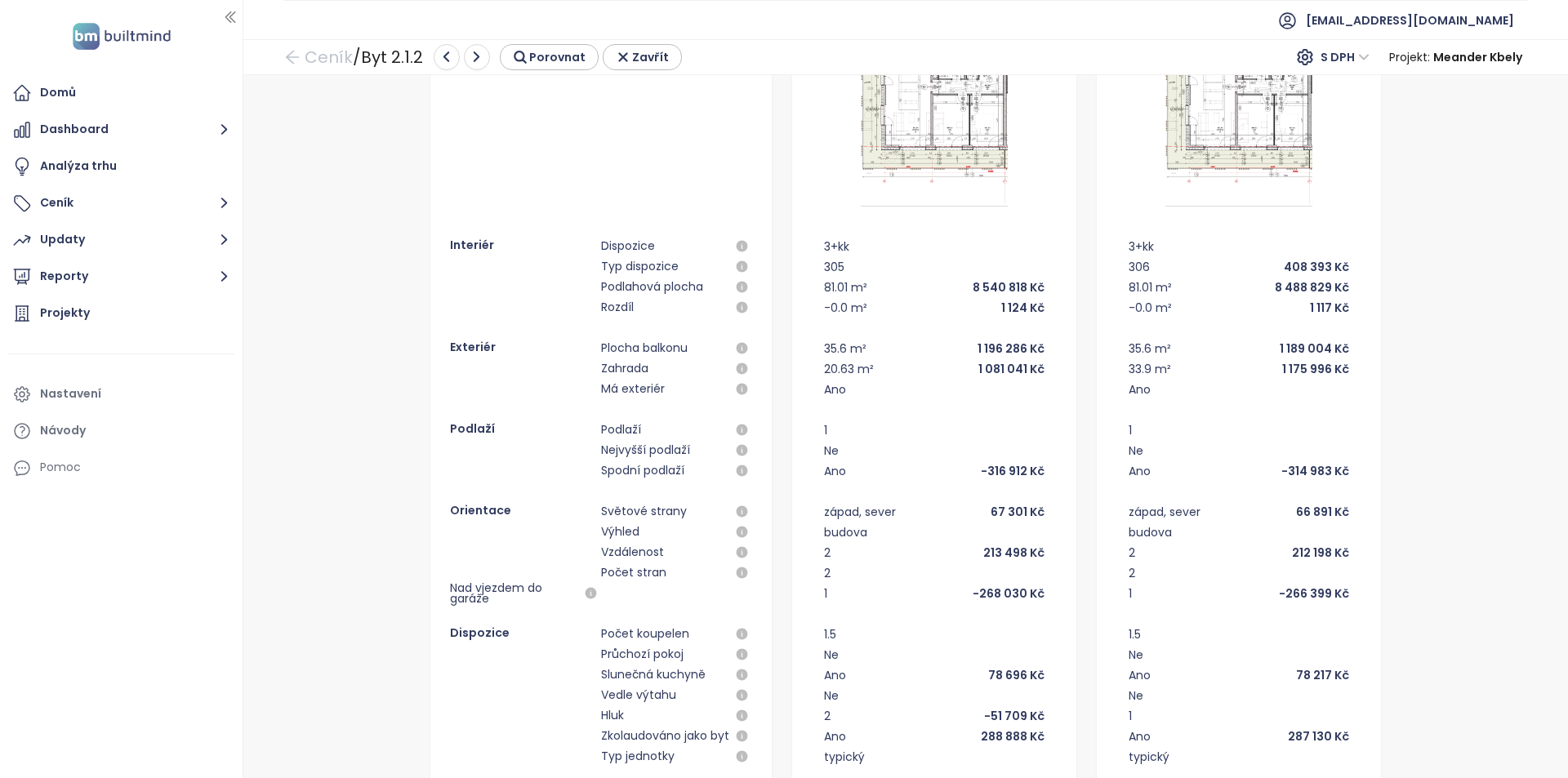
scroll to position [270, 0]
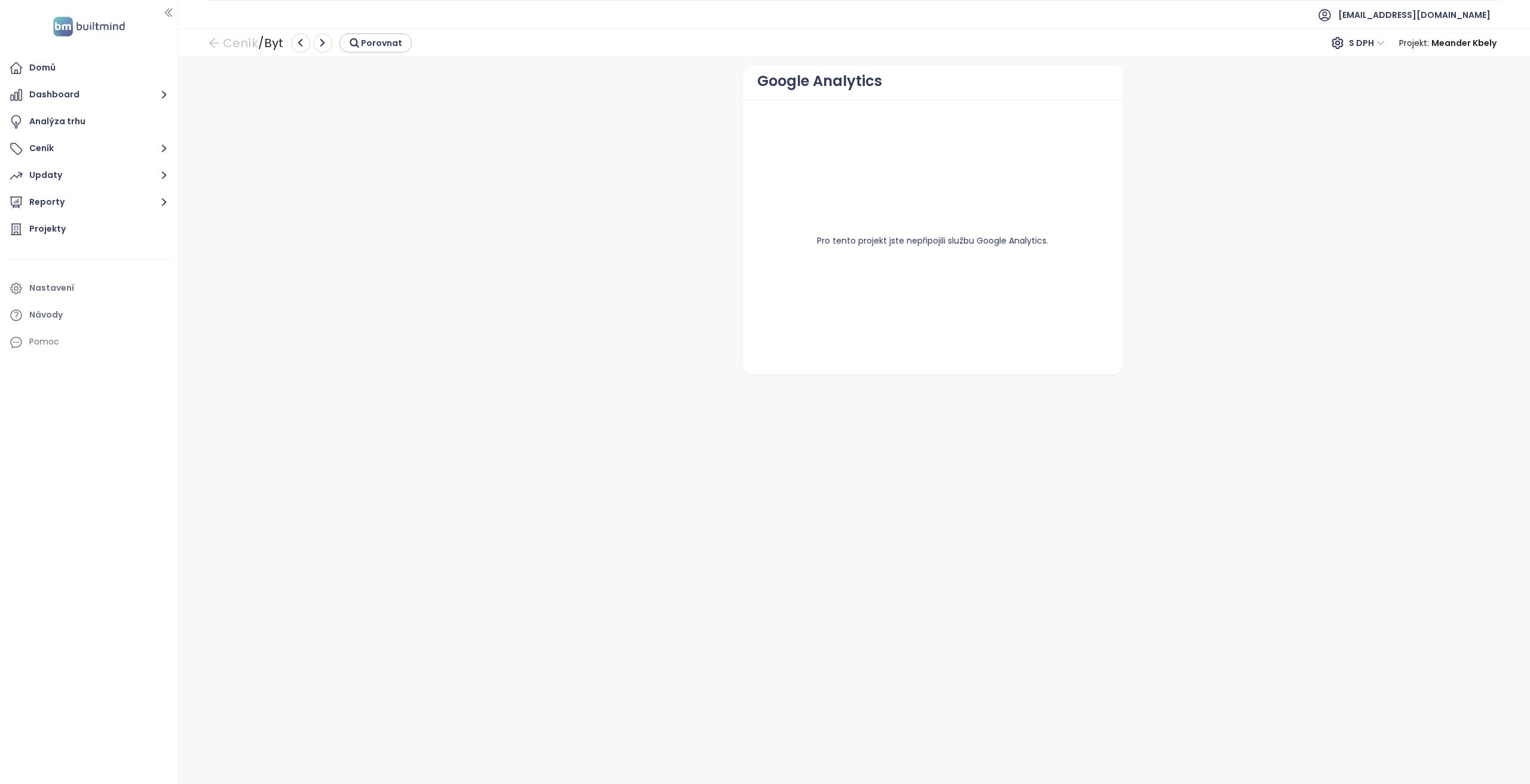
click at [604, 114] on div "Google Analytics Pro tento projekt jste nepřipojili službu Google Analytics." at bounding box center [850, 422] width 1337 height 712
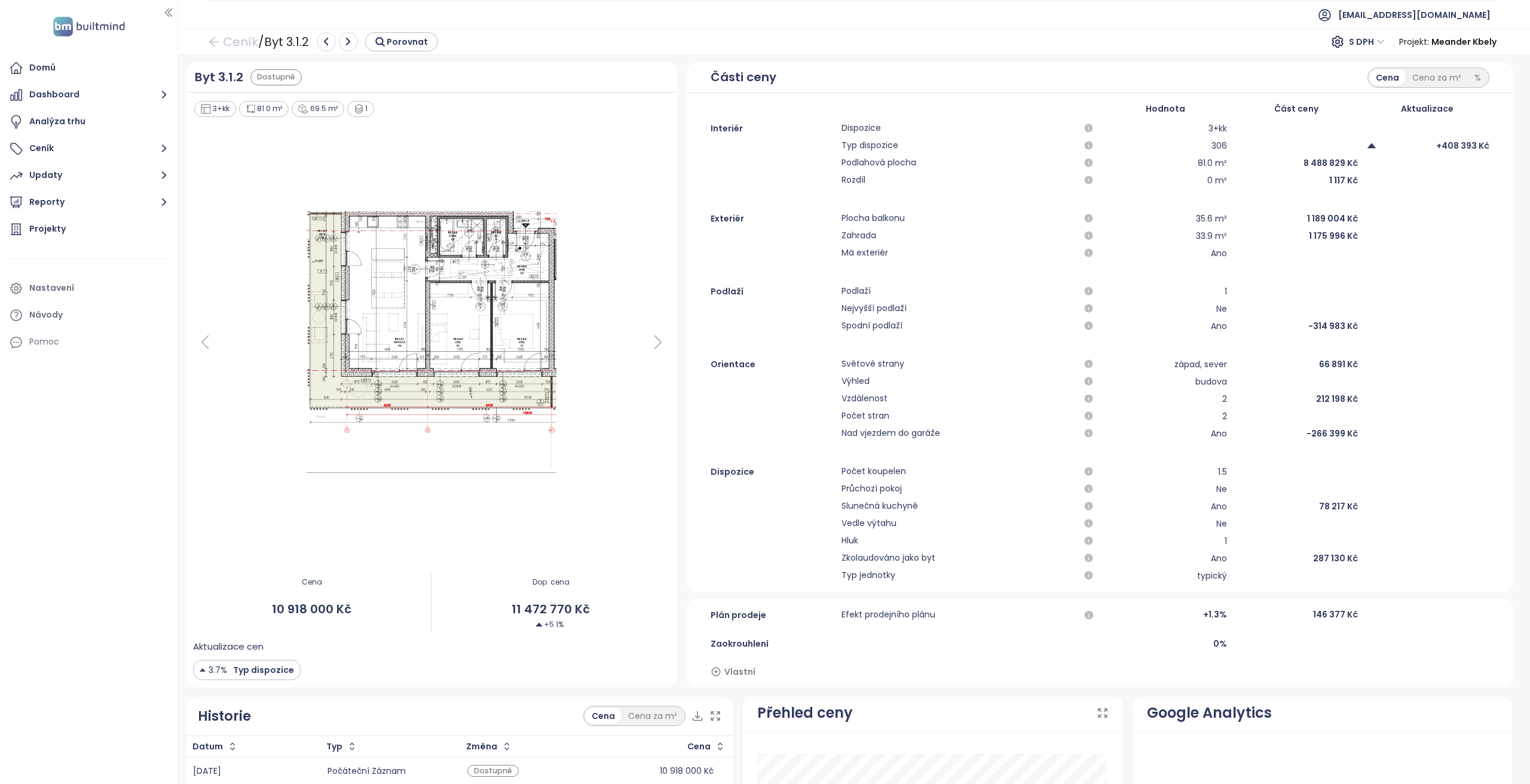
click at [658, 336] on icon at bounding box center [657, 342] width 24 height 24
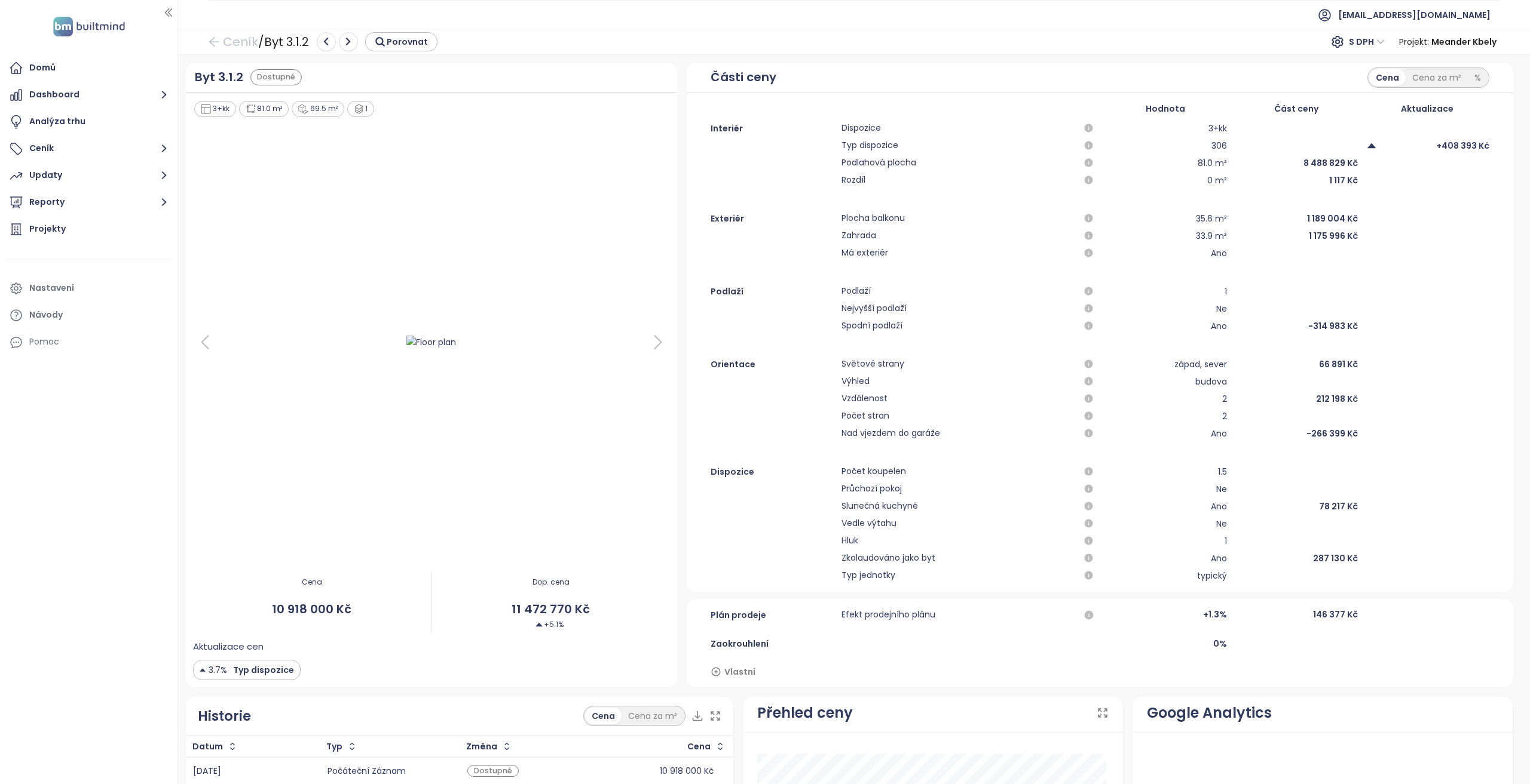
click at [658, 336] on icon at bounding box center [657, 342] width 24 height 24
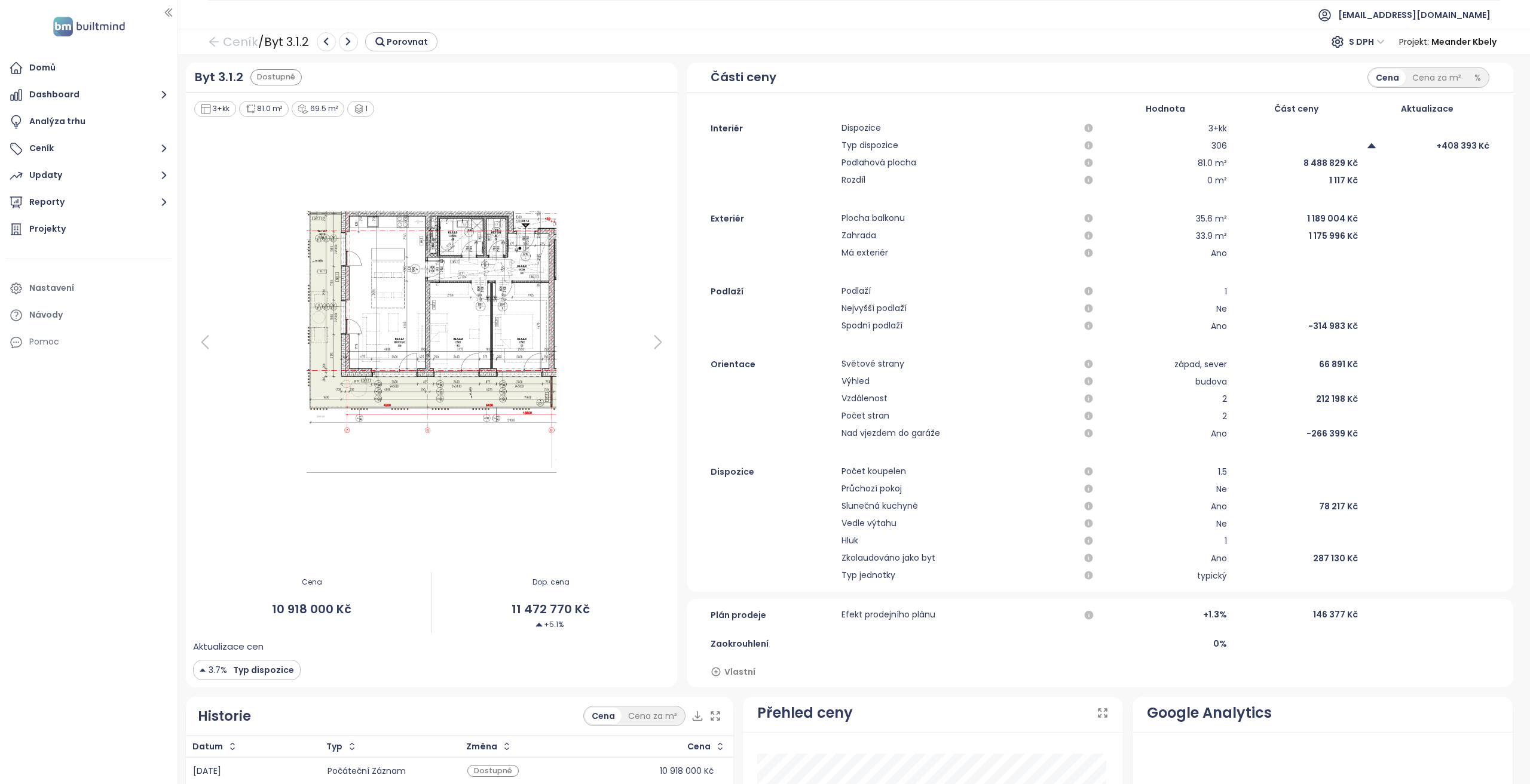
click at [658, 336] on icon at bounding box center [657, 342] width 24 height 24
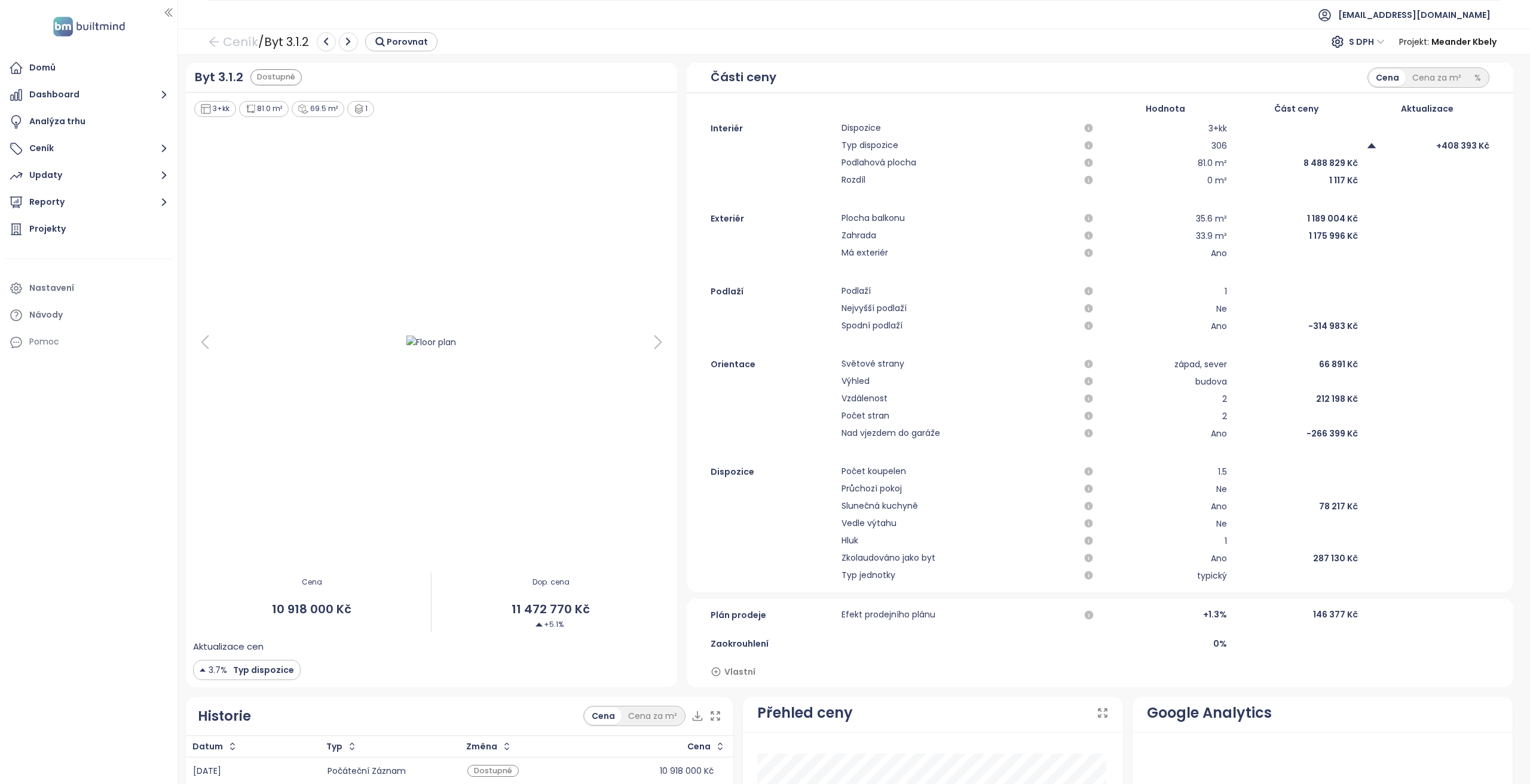
click at [658, 336] on icon at bounding box center [657, 342] width 24 height 24
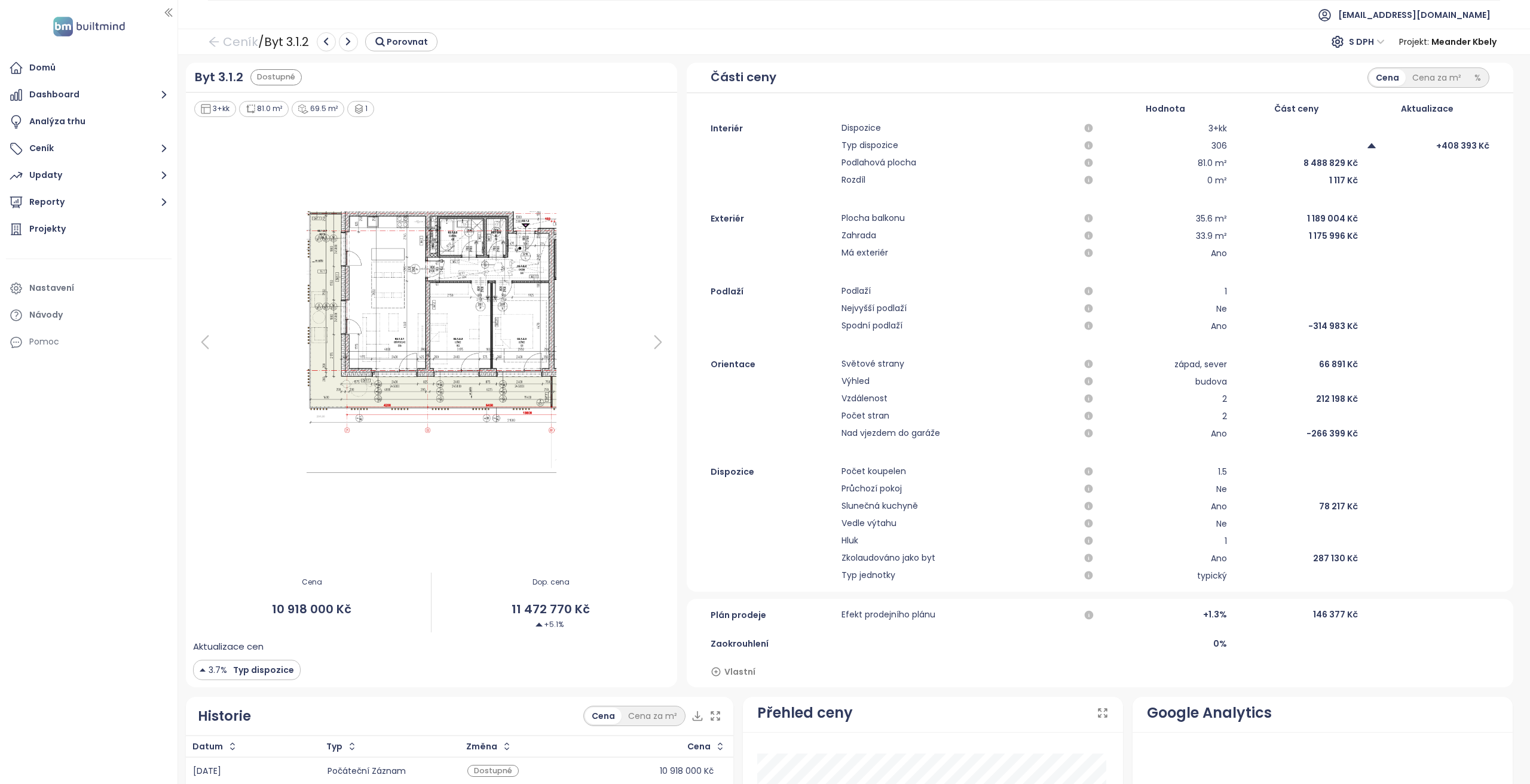
click at [658, 336] on icon at bounding box center [657, 342] width 24 height 24
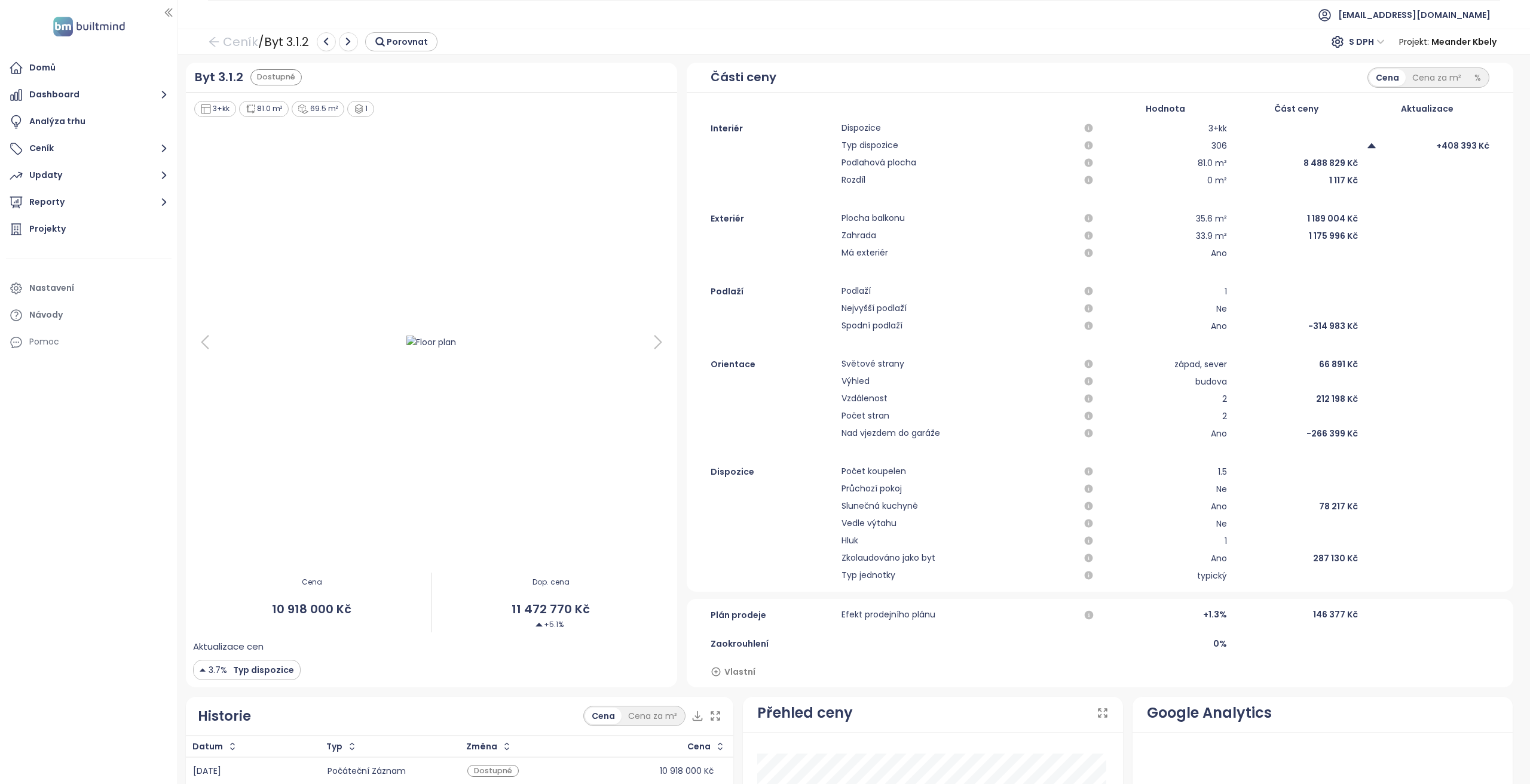
click at [658, 336] on icon at bounding box center [657, 342] width 24 height 24
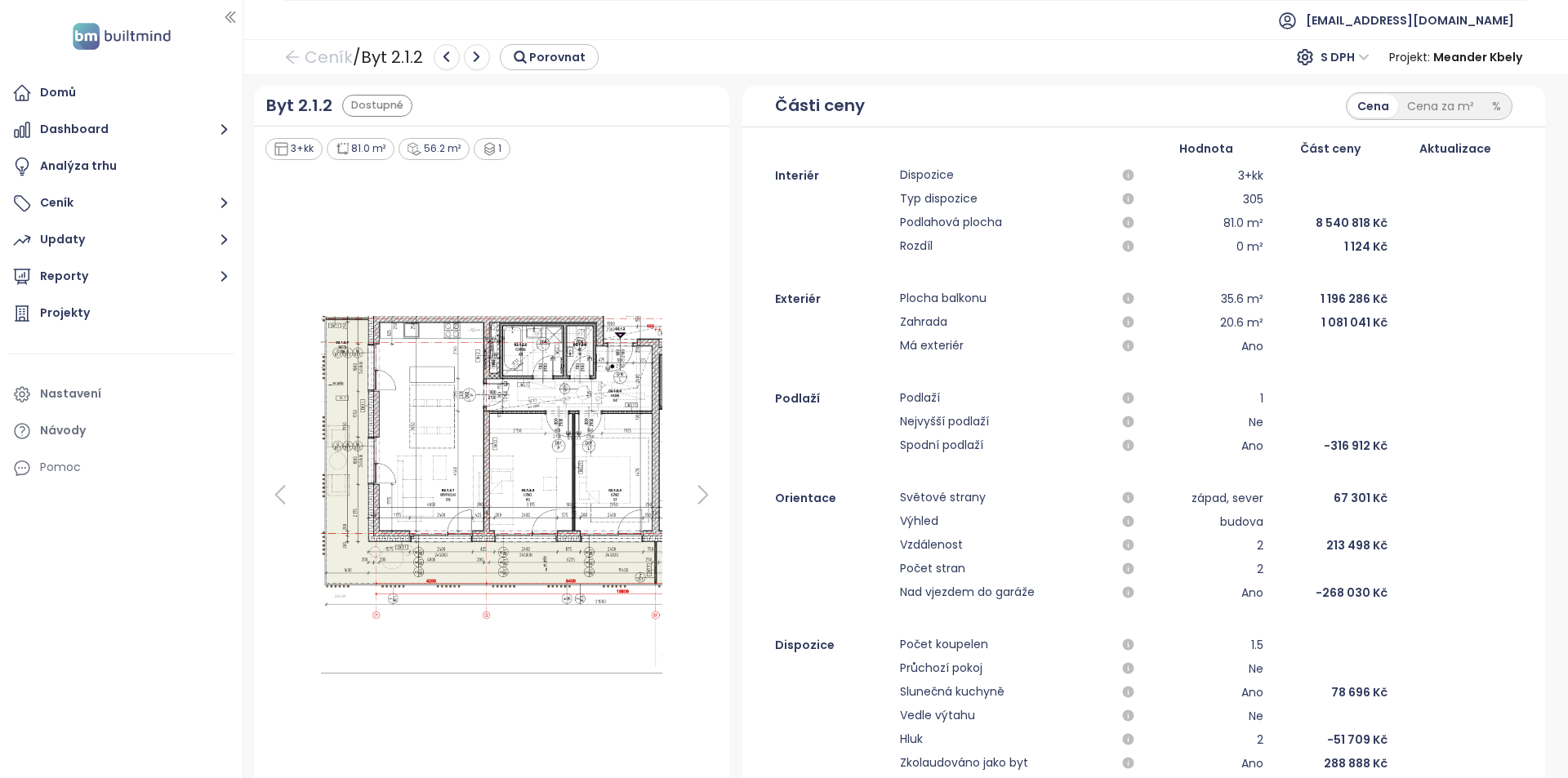
click at [695, 492] on icon at bounding box center [703, 494] width 33 height 33
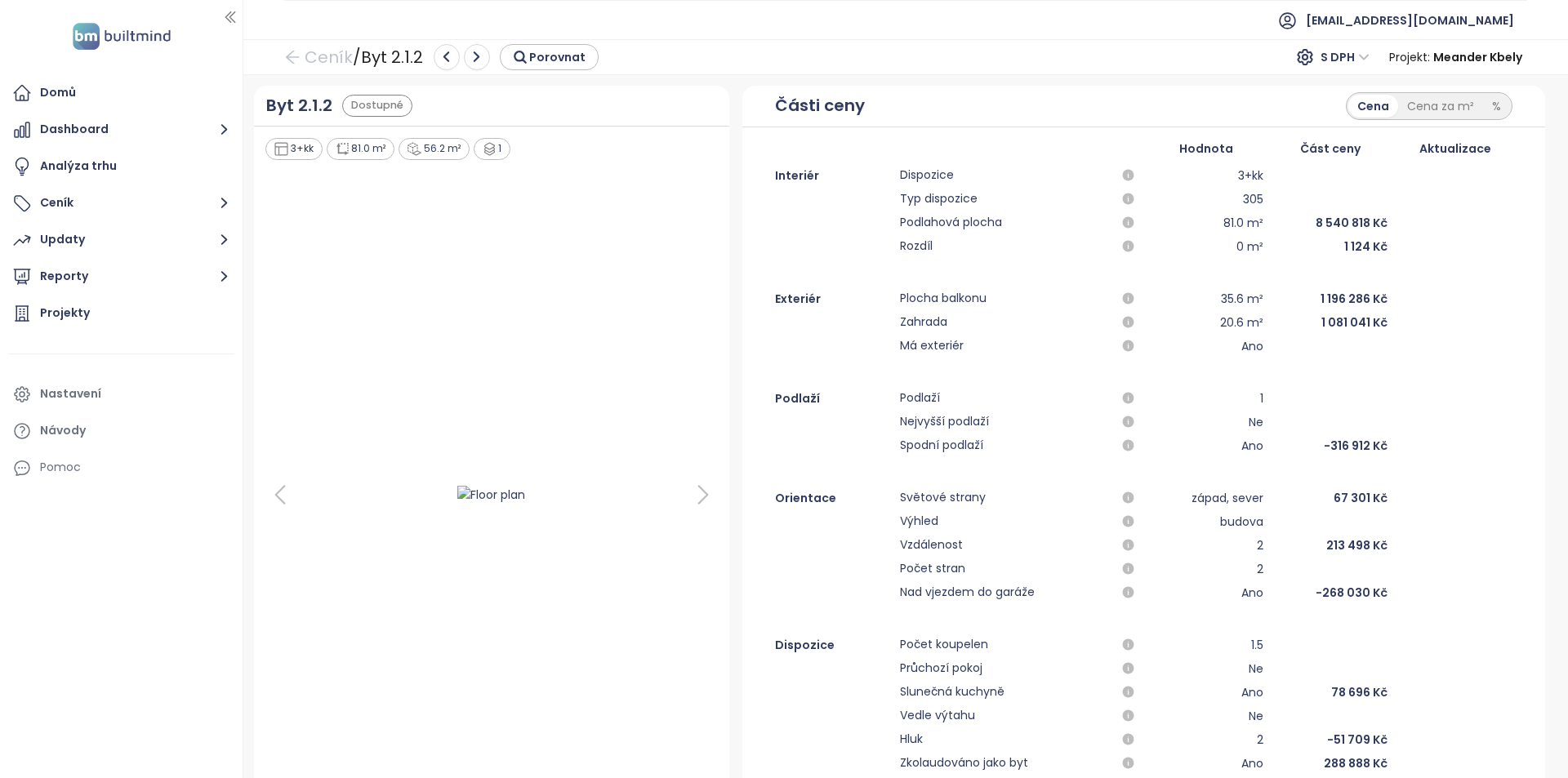
click at [695, 492] on icon at bounding box center [703, 494] width 33 height 33
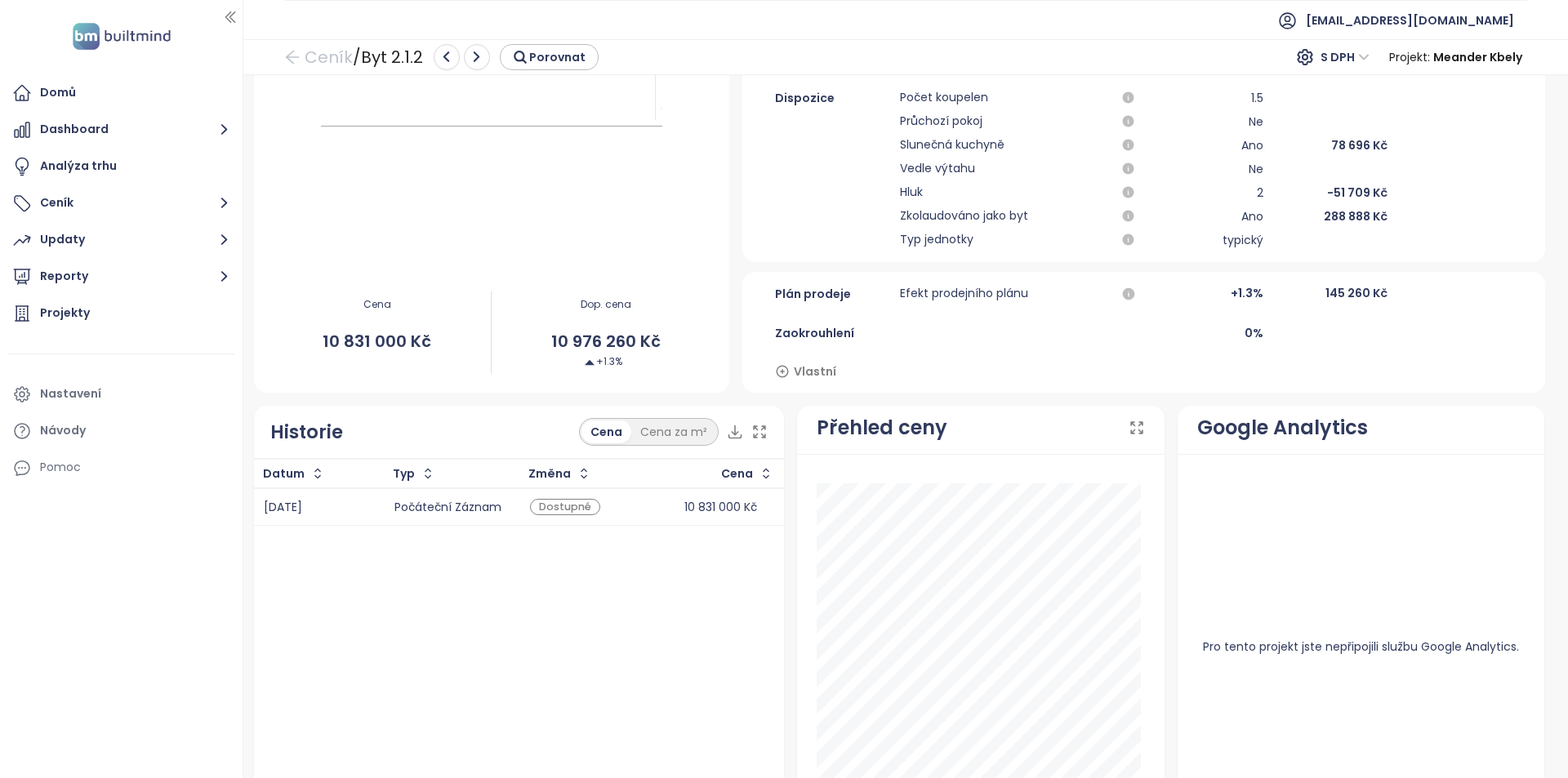
scroll to position [615, 0]
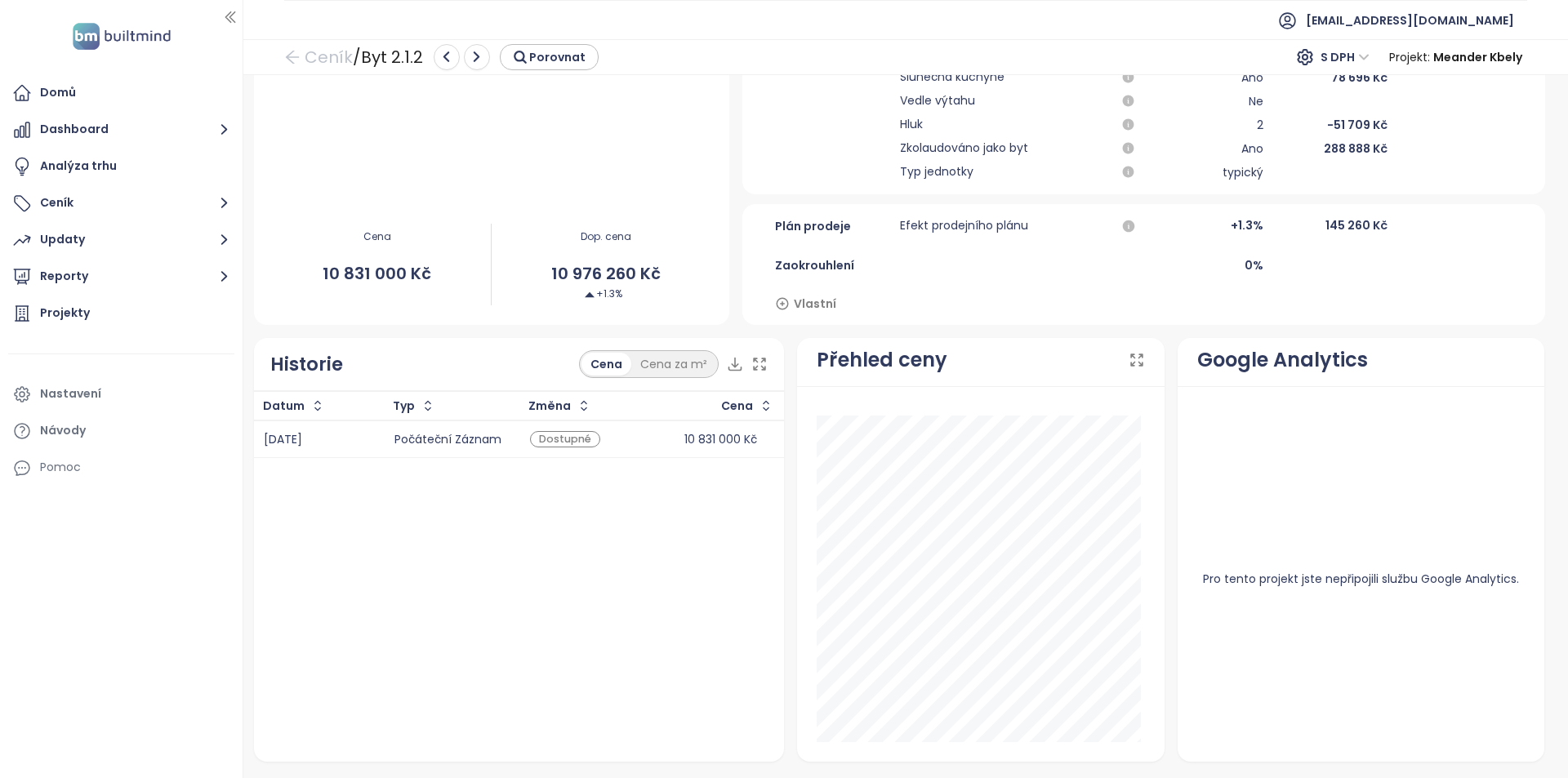
click at [1386, 243] on div "Plán prodeje Efekt prodejního plánu +1.3 % 145 260 Kč Zaokrouhlení 0 % Vlastní" at bounding box center [1142, 265] width 801 height 121
